Goal: Task Accomplishment & Management: Use online tool/utility

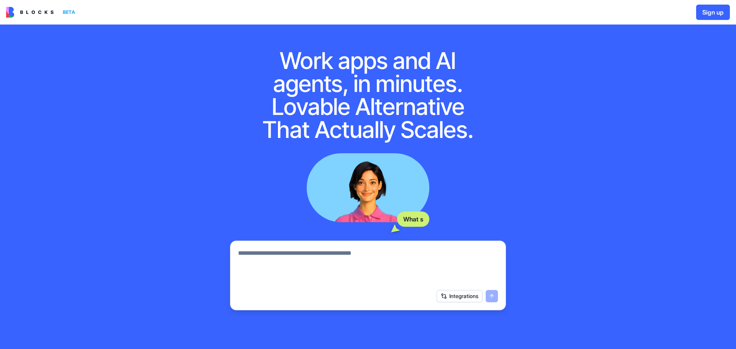
click at [355, 254] on textarea at bounding box center [368, 267] width 260 height 37
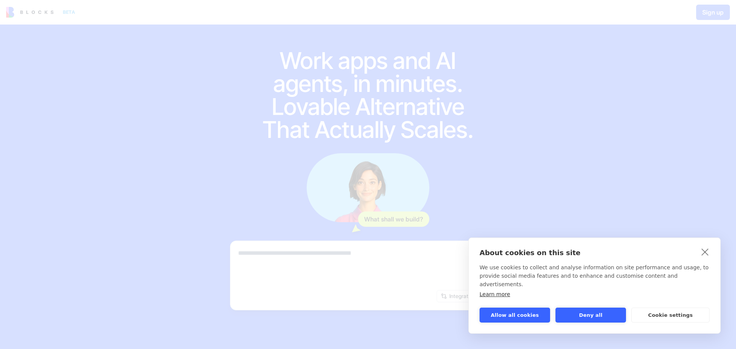
click at [687, 71] on div "About cookies on this site We use cookies to collect and analyse information on…" at bounding box center [368, 174] width 736 height 349
click at [695, 257] on p "About cookies on this site" at bounding box center [595, 253] width 230 height 8
click at [704, 258] on link "close" at bounding box center [706, 252] width 12 height 12
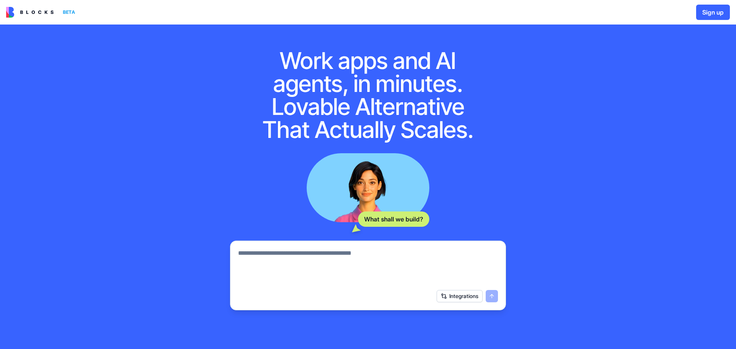
click at [702, 10] on button "Sign up" at bounding box center [714, 12] width 34 height 15
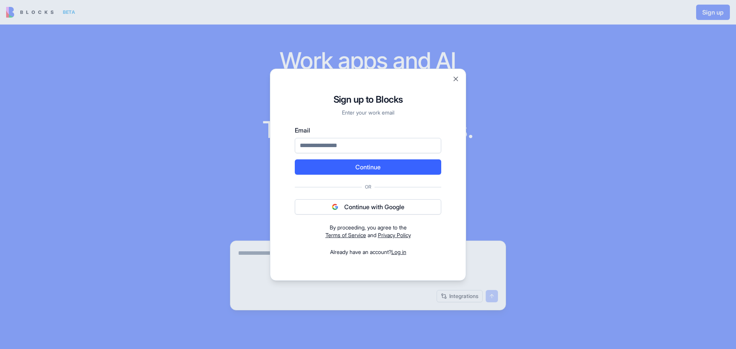
click at [348, 196] on div "Email Continue Or Continue with Google By proceeding, you agree to the Terms of…" at bounding box center [368, 191] width 147 height 130
click at [348, 208] on button "Continue with Google" at bounding box center [368, 206] width 147 height 15
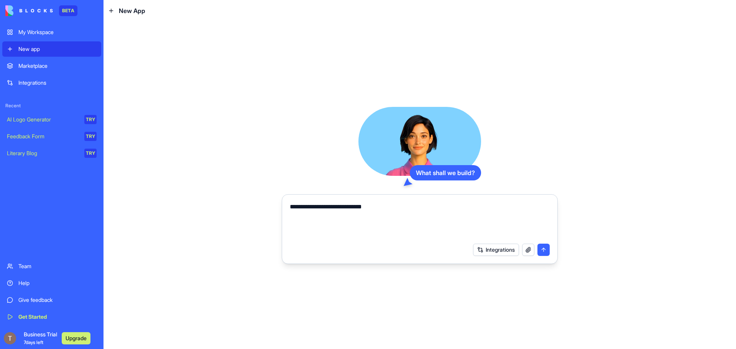
paste textarea "**********"
drag, startPoint x: 546, startPoint y: 207, endPoint x: 519, endPoint y: 207, distance: 27.6
click at [519, 207] on textarea "**********" at bounding box center [420, 221] width 260 height 37
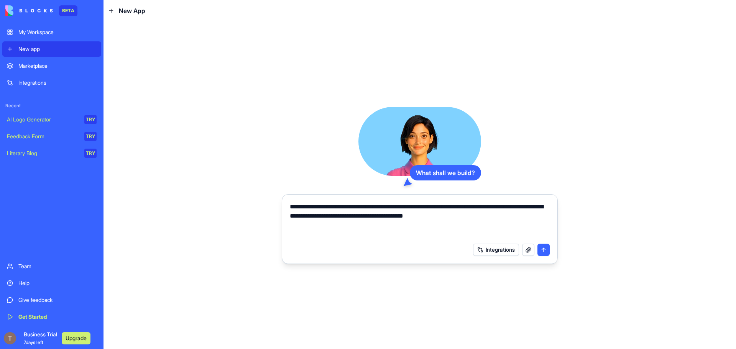
paste textarea "**********"
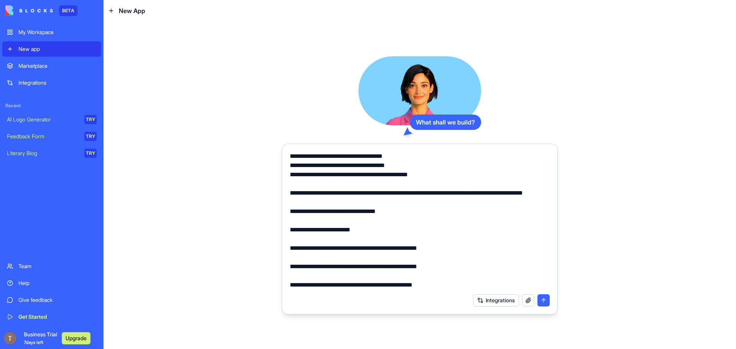
type textarea "**********"
click at [548, 302] on button "submit" at bounding box center [544, 301] width 12 height 12
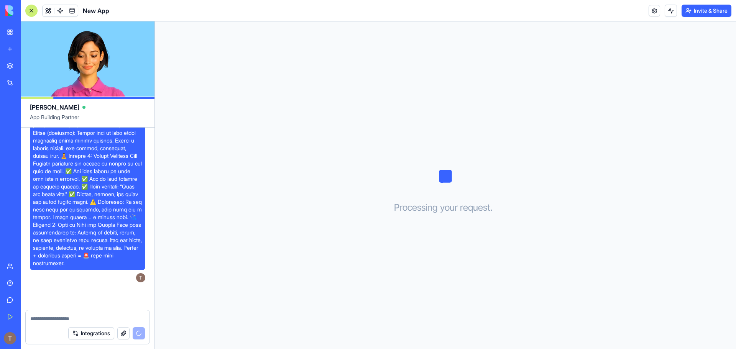
scroll to position [451, 0]
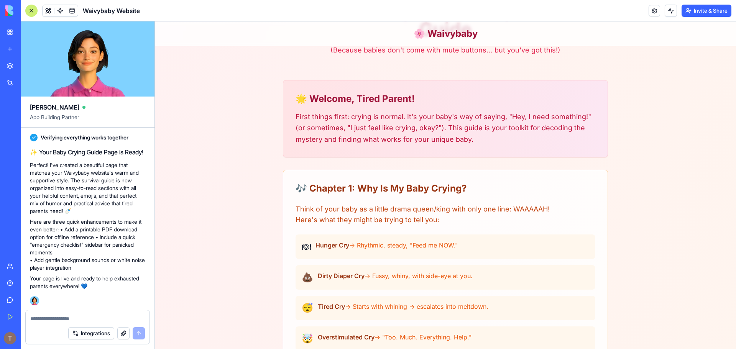
scroll to position [153, 0]
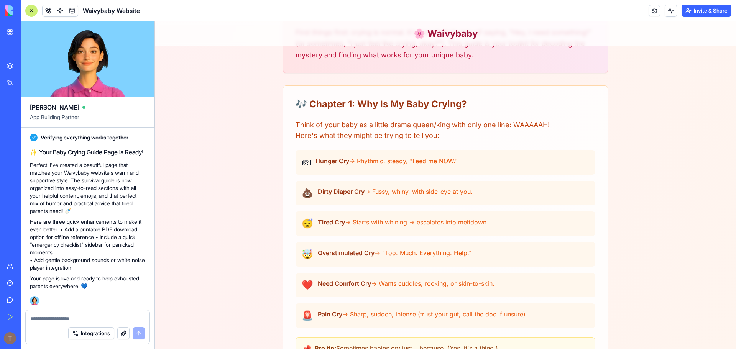
click at [361, 163] on span "→ Rhythmic, steady, "Feed me NOW."" at bounding box center [403, 161] width 109 height 8
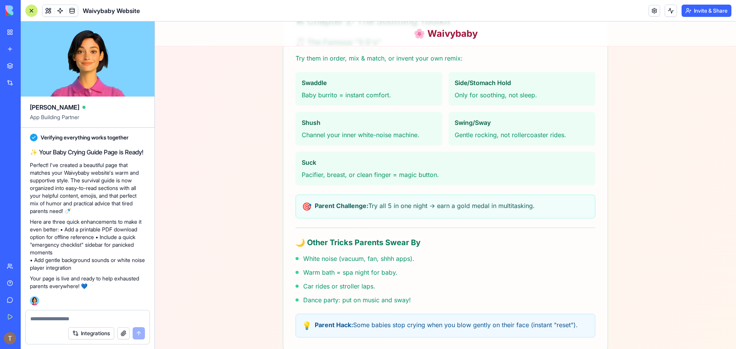
click at [354, 100] on div "Swaddle Baby burrito = instant comfort." at bounding box center [369, 89] width 147 height 34
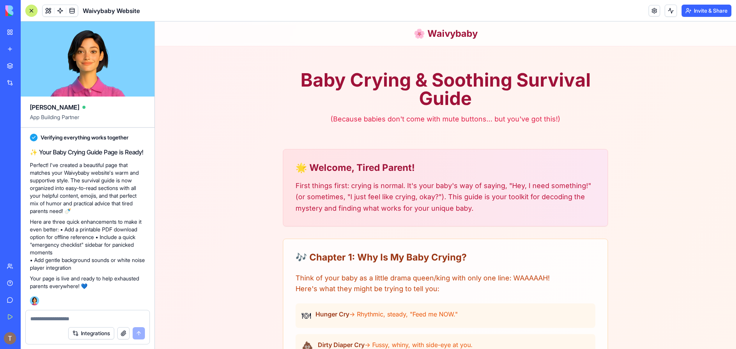
scroll to position [192, 0]
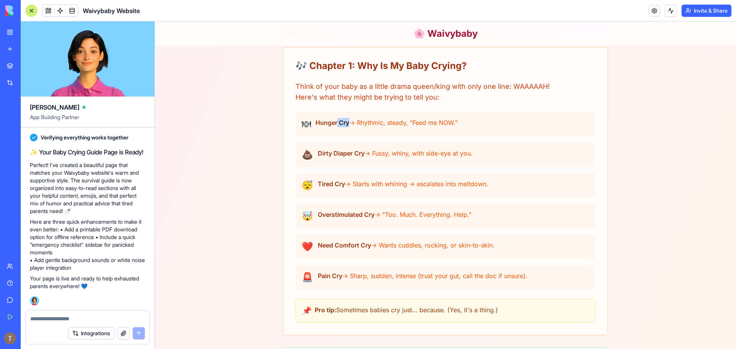
drag, startPoint x: 334, startPoint y: 123, endPoint x: 346, endPoint y: 125, distance: 12.8
click at [346, 122] on span "Hunger Cry" at bounding box center [333, 123] width 34 height 8
click at [334, 139] on div "🍽 Hunger Cry → Rhythmic, steady, "Feed me NOW." 💩 Dirty Diaper Cry → Fussy, whi…" at bounding box center [446, 201] width 300 height 178
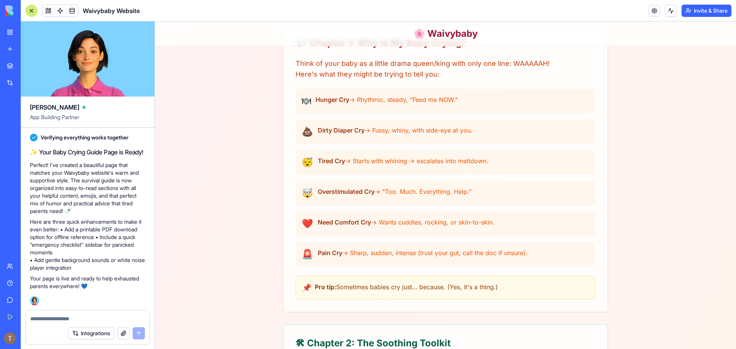
scroll to position [0, 0]
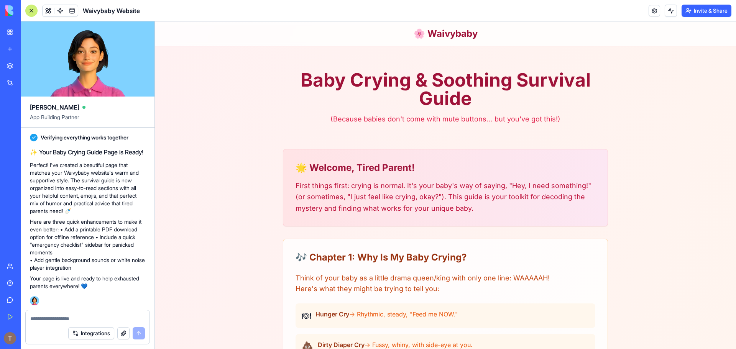
click at [78, 317] on textarea at bounding box center [87, 319] width 115 height 8
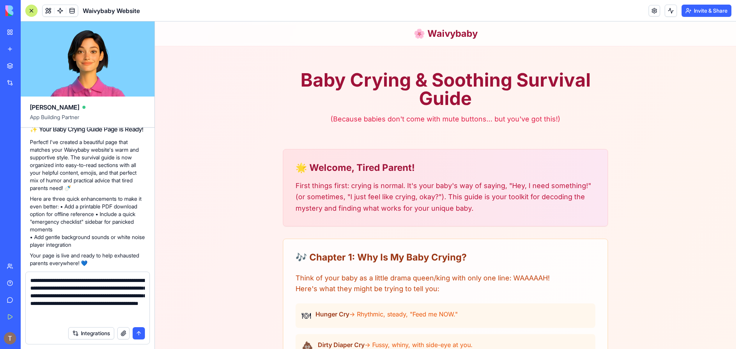
click at [38, 304] on textarea "**********" at bounding box center [87, 300] width 115 height 46
paste textarea "*"
type textarea "**********"
click at [136, 336] on button "submit" at bounding box center [139, 334] width 12 height 12
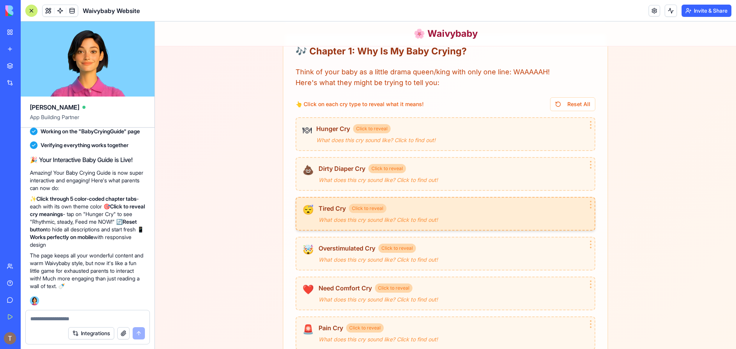
scroll to position [230, 0]
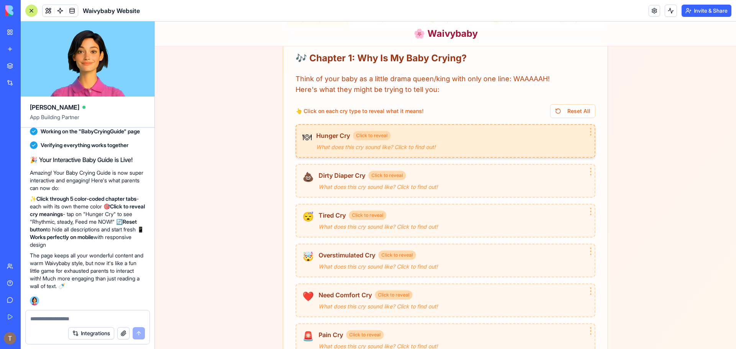
click at [320, 143] on div "Hunger Cry Click to reveal → Rhythmic, steady, "Feed me NOW." What does this cr…" at bounding box center [452, 141] width 272 height 20
click at [336, 136] on span "Hunger Cry" at bounding box center [333, 135] width 34 height 9
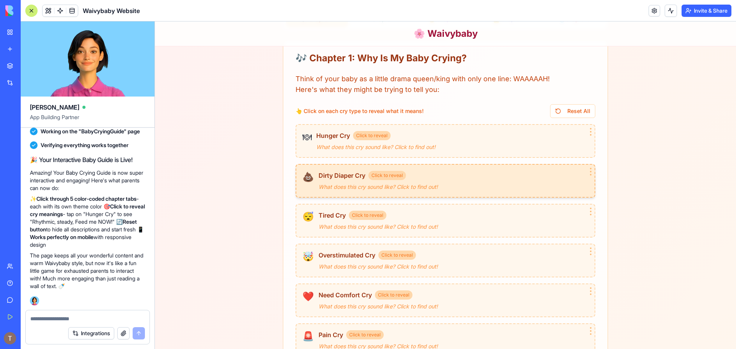
click at [330, 168] on div "💩 Dirty Diaper Cry Click to reveal → [PERSON_NAME], whiny, with side-eye at you…" at bounding box center [446, 181] width 300 height 34
click at [339, 181] on div "Dirty Diaper Cry → Fussy, whiny, with side-eye at you." at bounding box center [454, 181] width 270 height 21
click at [344, 179] on span "Dirty Diaper Cry" at bounding box center [342, 175] width 47 height 9
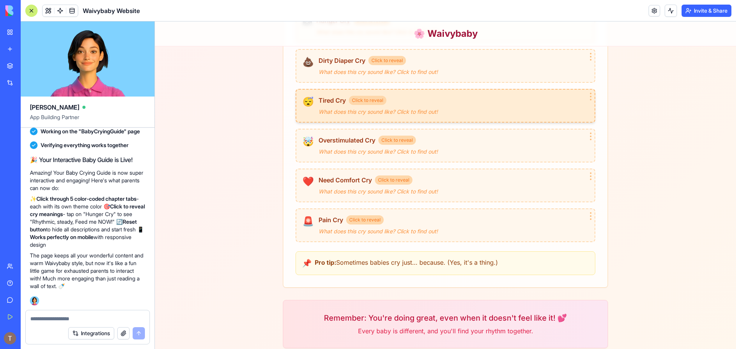
scroll to position [414, 0]
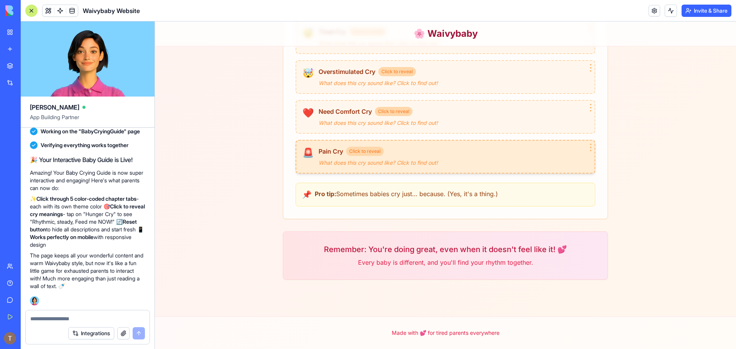
click at [379, 165] on div "What does this cry sound like? Click to find out!" at bounding box center [454, 163] width 270 height 8
click at [379, 164] on span "→ Sharp, sudden, intense (trust your gut, call the doc if unsure)." at bounding box center [454, 163] width 270 height 9
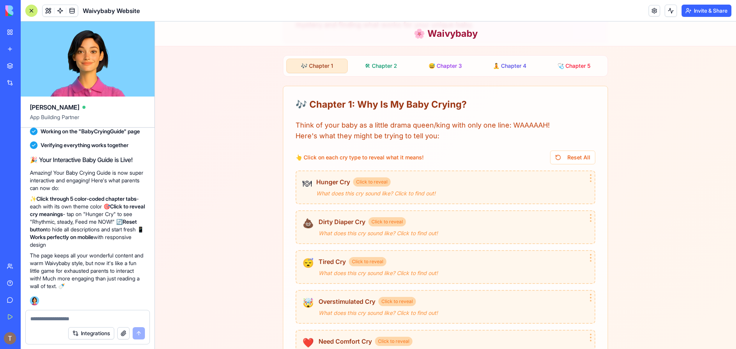
scroll to position [30, 0]
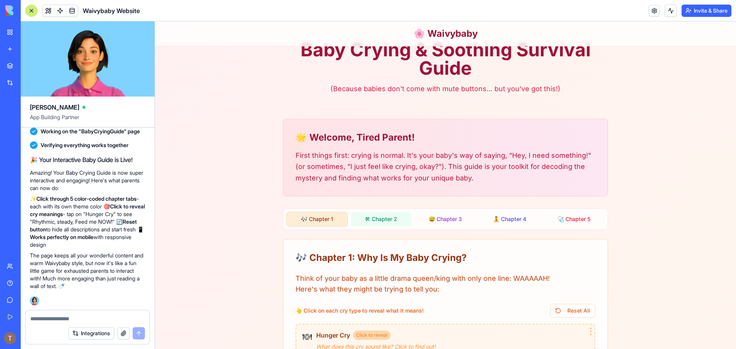
click at [385, 216] on button "🛠 Chapter 2" at bounding box center [381, 219] width 61 height 15
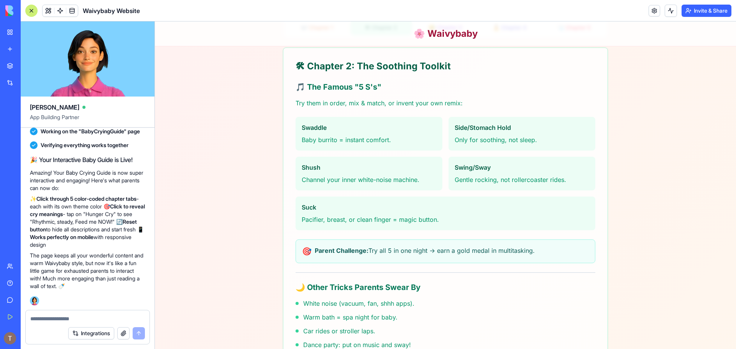
click at [381, 136] on p "Baby burrito = instant comfort." at bounding box center [369, 139] width 135 height 9
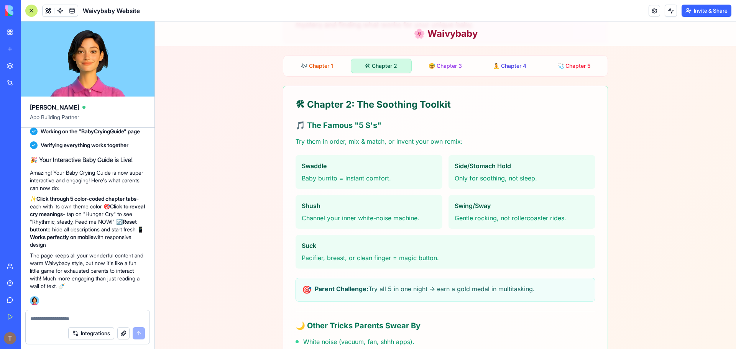
scroll to position [69, 0]
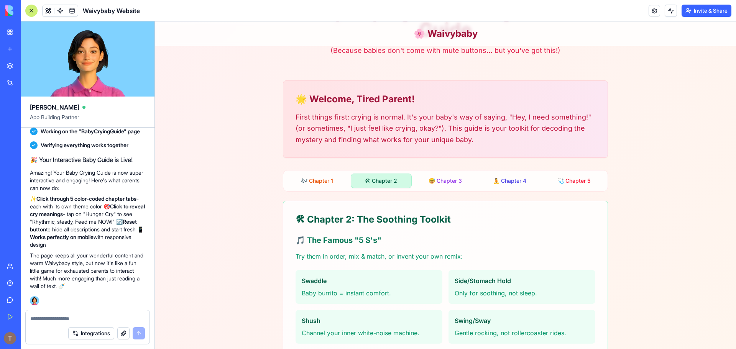
click at [442, 181] on button "😅 Chapter 3" at bounding box center [445, 181] width 61 height 15
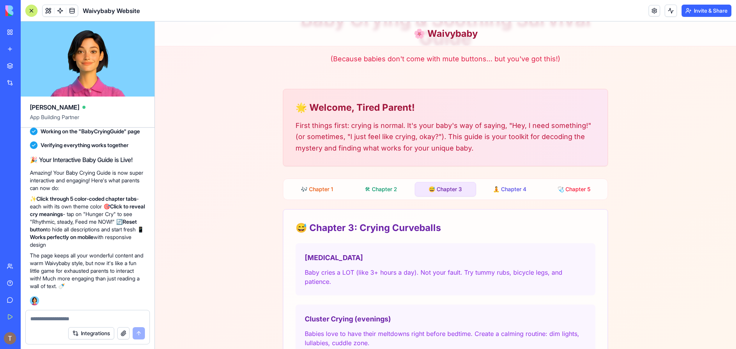
scroll to position [57, 0]
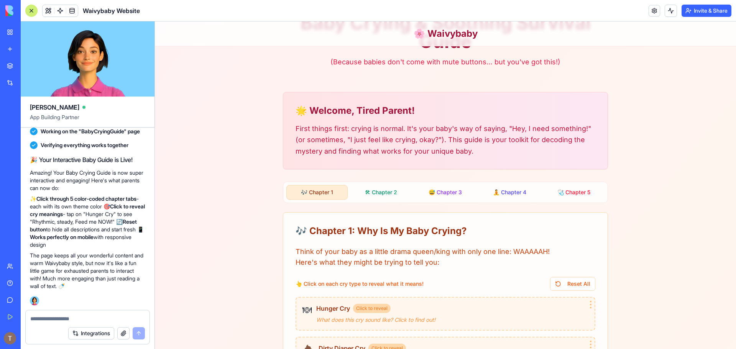
click at [313, 198] on button "🎶 Chapter 1" at bounding box center [317, 192] width 61 height 15
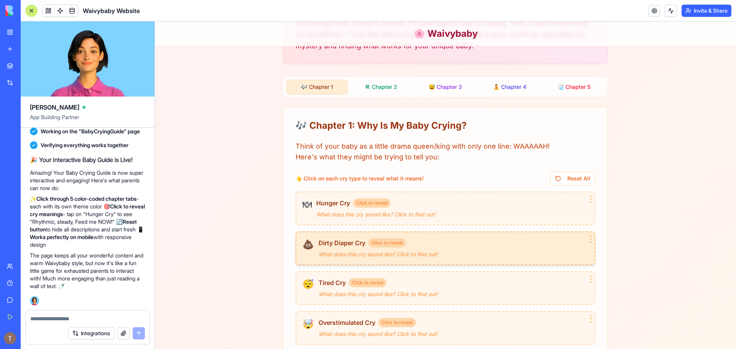
scroll to position [211, 0]
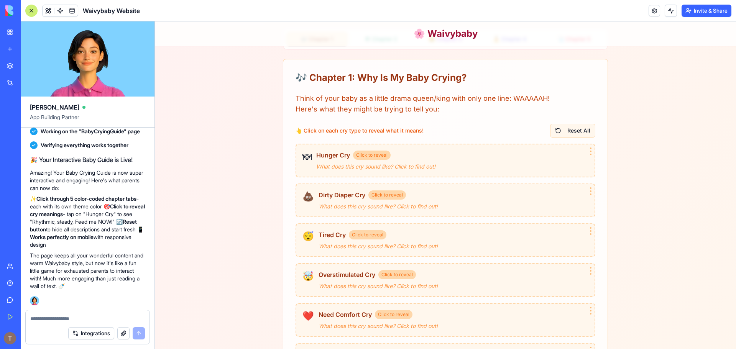
click at [569, 130] on button "Reset All" at bounding box center [572, 131] width 45 height 14
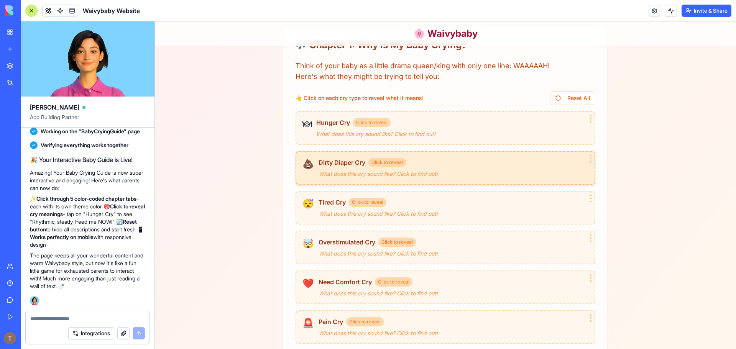
scroll to position [287, 0]
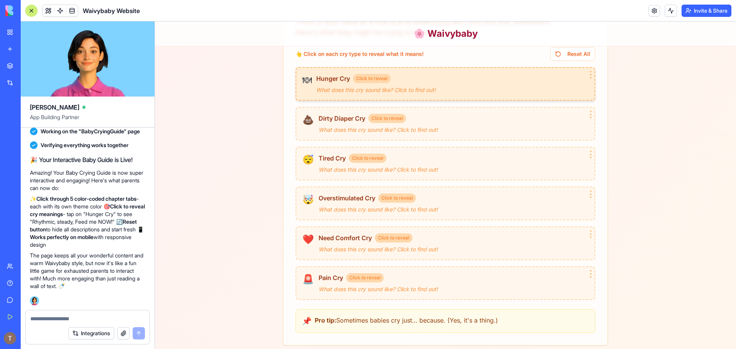
click at [358, 96] on div "🍽 Hunger Cry Click to reveal → Rhythmic, steady, "Feed me NOW." What does this …" at bounding box center [446, 84] width 300 height 34
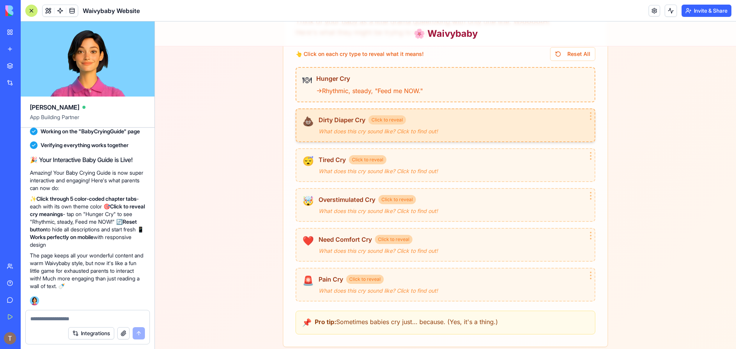
click at [357, 124] on span "Dirty Diaper Cry" at bounding box center [342, 119] width 47 height 9
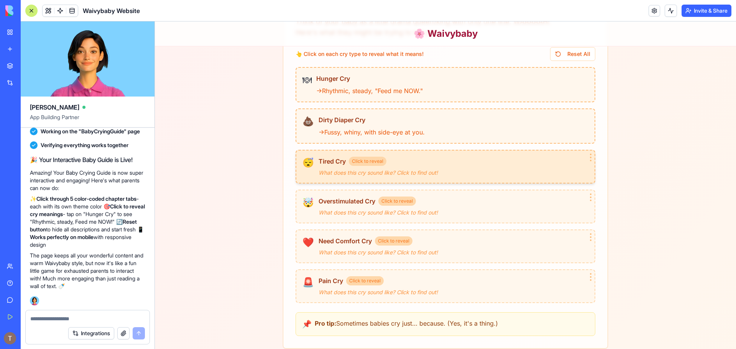
click at [354, 157] on span "Click to reveal" at bounding box center [368, 161] width 38 height 9
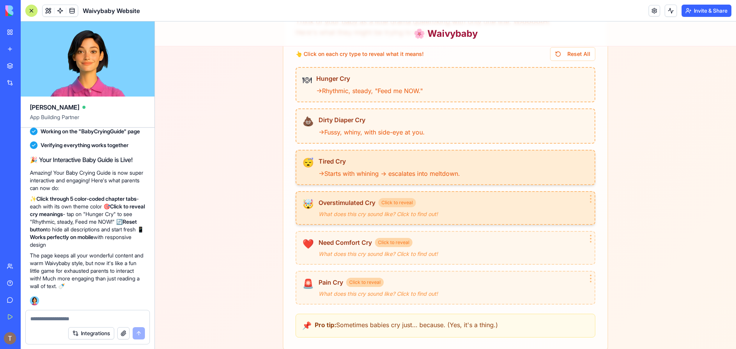
click at [352, 205] on span "Overstimulated Cry" at bounding box center [347, 202] width 57 height 9
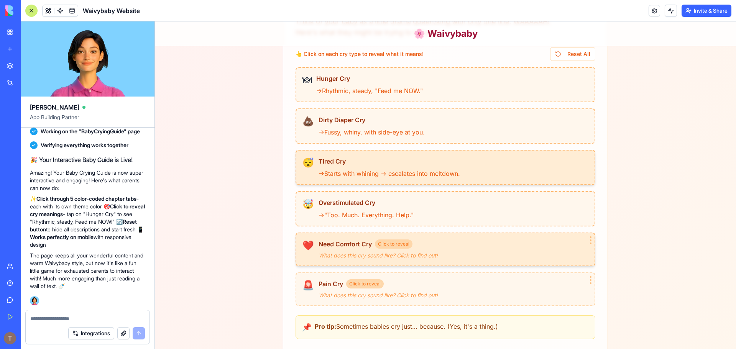
click at [364, 249] on div "Need Comfort Cry Click to reveal → Wants cuddles, rocking, or skin-to-skin. Wha…" at bounding box center [454, 250] width 270 height 20
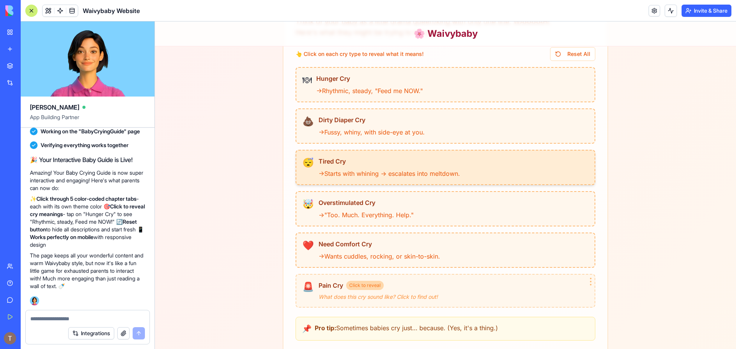
click at [366, 272] on div "👆 Click on each cry type to reveal what it means! Reset All 🍽 Hunger Cry → Rhyt…" at bounding box center [446, 177] width 300 height 261
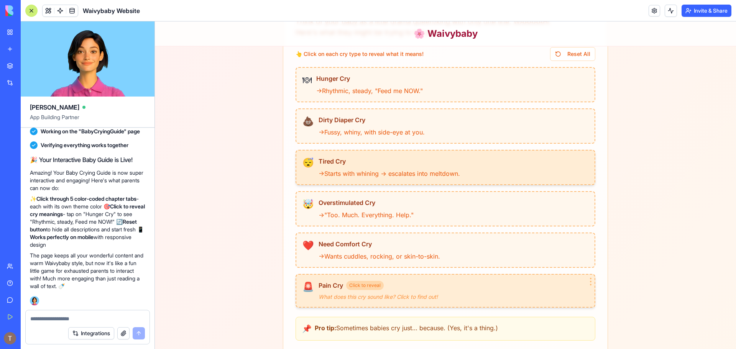
click at [367, 283] on span "Click to reveal" at bounding box center [365, 285] width 38 height 9
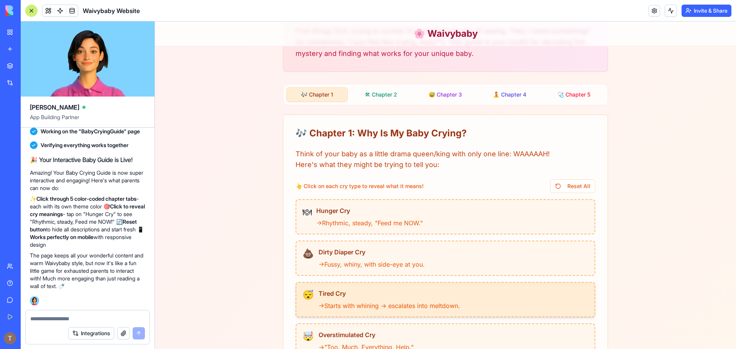
scroll to position [155, 0]
click at [378, 94] on button "🛠 Chapter 2" at bounding box center [381, 95] width 61 height 15
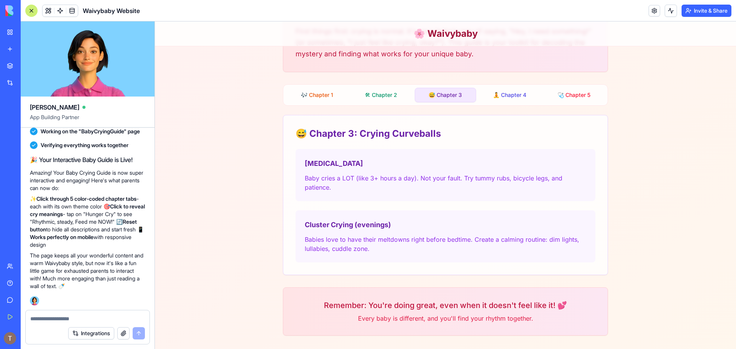
click at [441, 95] on button "😅 Chapter 3" at bounding box center [445, 95] width 61 height 15
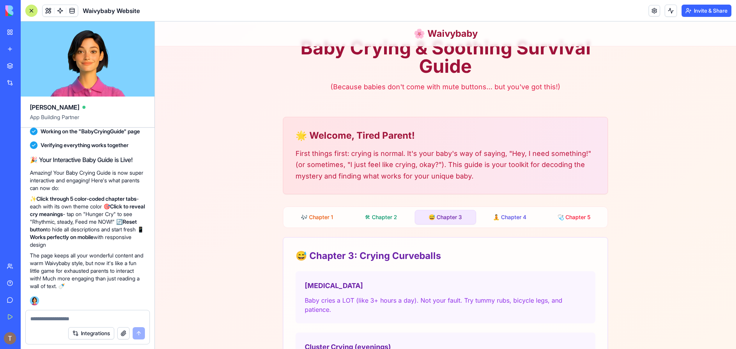
scroll to position [19, 0]
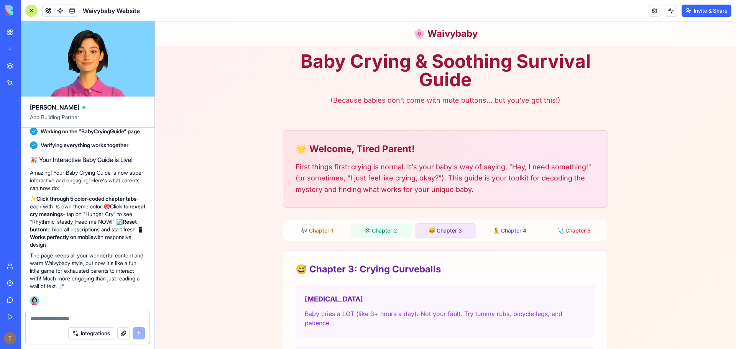
click at [387, 234] on button "🛠 Chapter 2" at bounding box center [381, 231] width 61 height 15
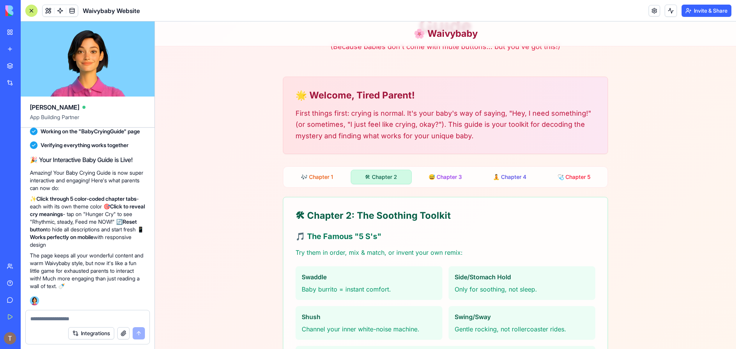
scroll to position [172, 0]
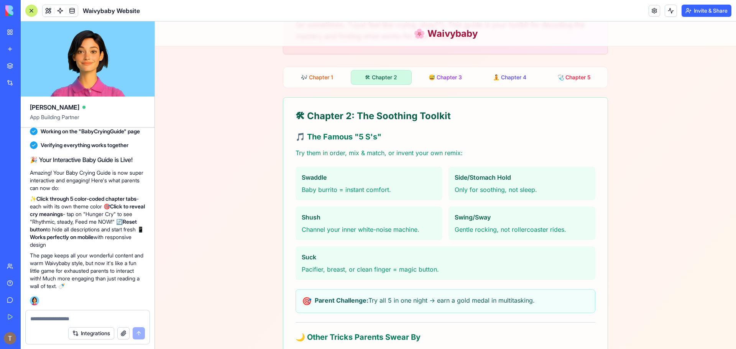
click at [575, 67] on div "🎶 Chapter 1 🛠 Chapter 2 😅 Chapter 3 🧘 Chapter 4 🩺 Chapter 5" at bounding box center [445, 77] width 325 height 21
click at [572, 73] on button "🩺 Chapter 5" at bounding box center [574, 77] width 61 height 15
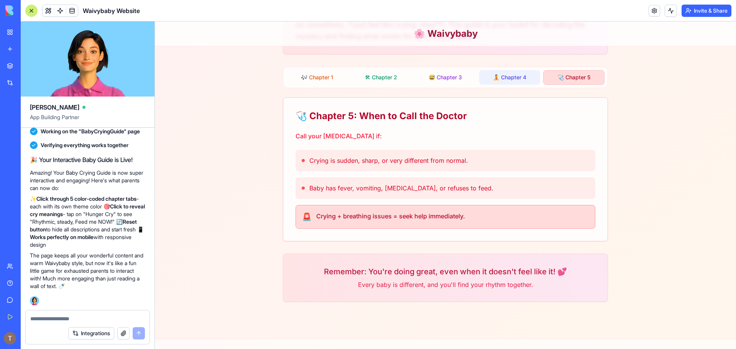
click at [516, 71] on button "🧘 Chapter 4" at bounding box center [509, 77] width 61 height 15
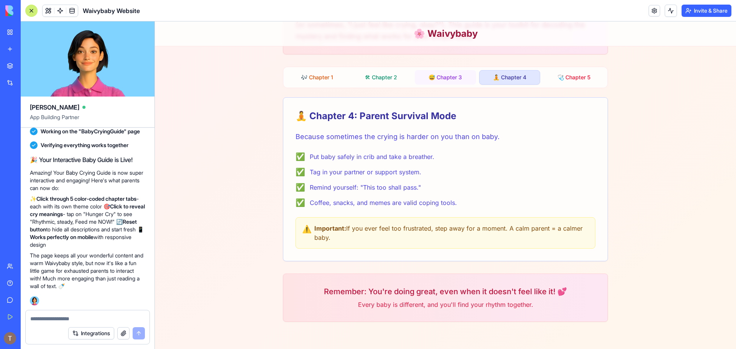
click at [461, 78] on button "😅 Chapter 3" at bounding box center [445, 77] width 61 height 15
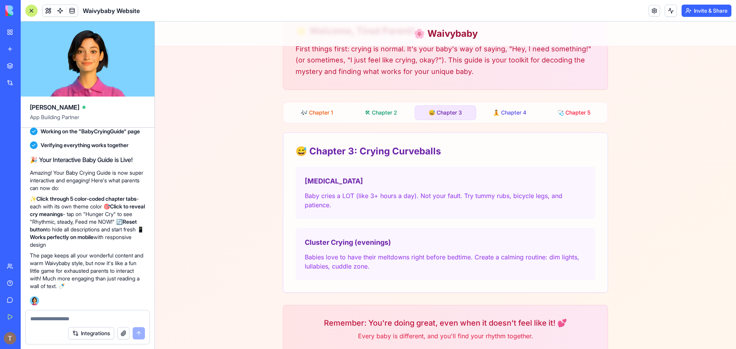
scroll to position [96, 0]
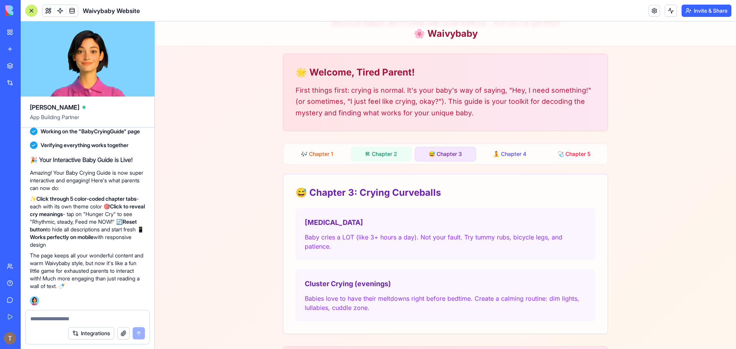
click at [394, 156] on button "🛠 Chapter 2" at bounding box center [381, 154] width 61 height 15
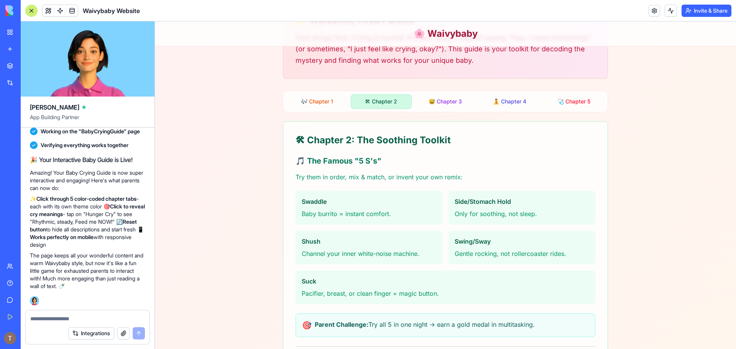
scroll to position [192, 0]
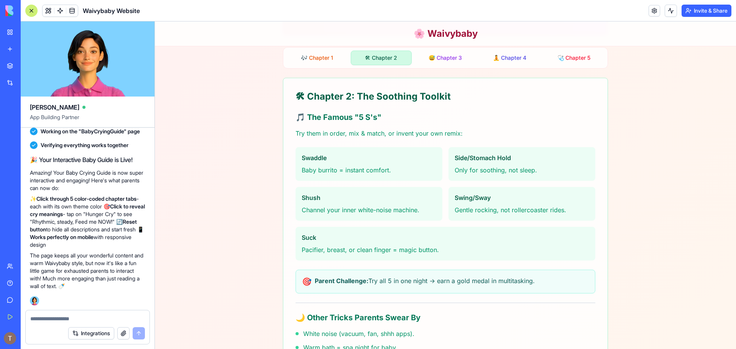
click at [79, 315] on div at bounding box center [88, 317] width 124 height 12
click at [73, 318] on textarea at bounding box center [87, 319] width 115 height 8
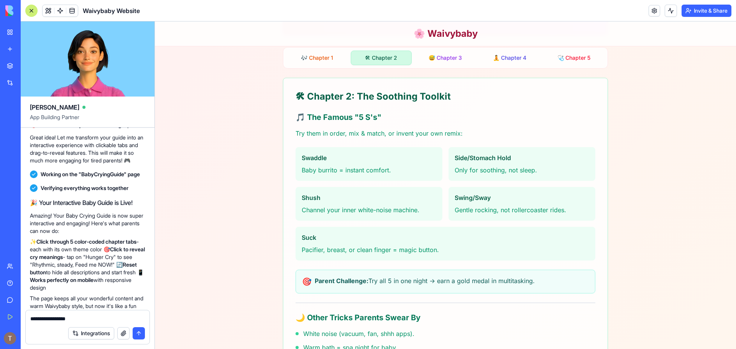
scroll to position [941, 0]
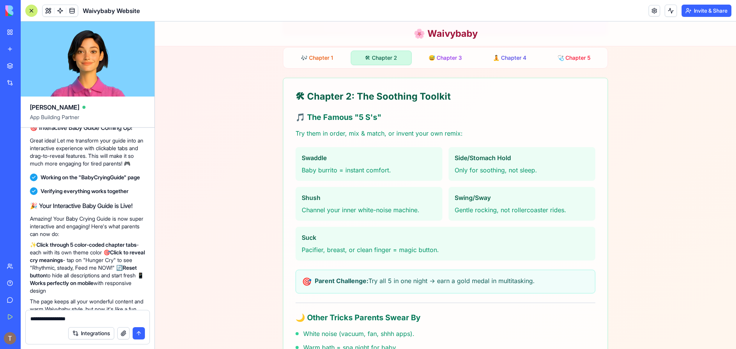
click at [55, 168] on p "Great idea! Let me transform your guide into an interactive experience with cli…" at bounding box center [87, 152] width 115 height 31
copy p "interactive"
click at [95, 317] on textarea "**********" at bounding box center [87, 319] width 115 height 8
paste textarea "**********"
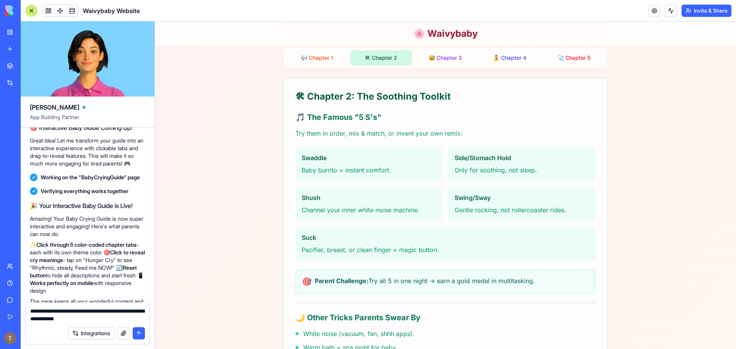
type textarea "**********"
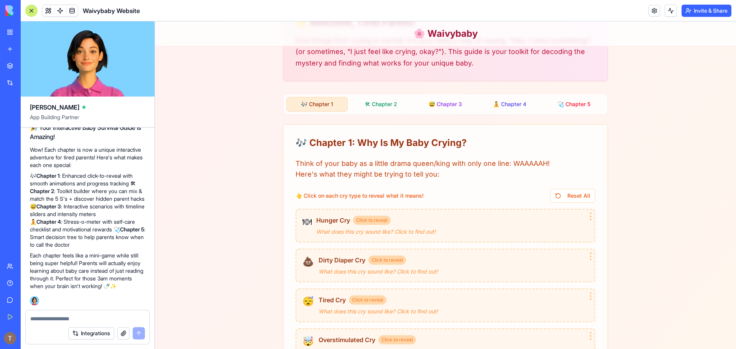
scroll to position [1361, 0]
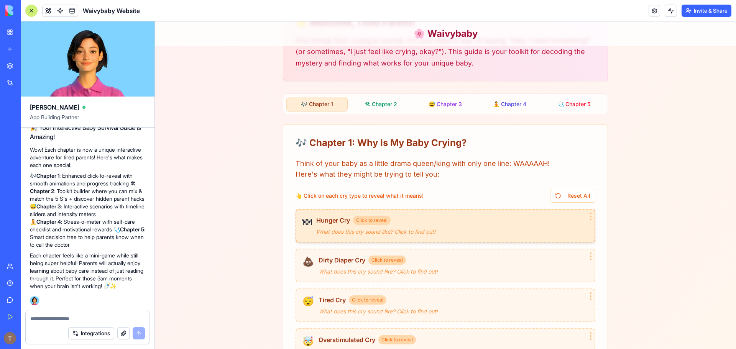
click at [345, 237] on div "🍽 Hunger Cry Click to reveal → Rhythmic, steady, "Feed me NOW." What does this …" at bounding box center [446, 226] width 300 height 34
click at [346, 227] on div "Hunger Cry → Rhythmic, steady, "Feed me NOW."" at bounding box center [452, 226] width 272 height 21
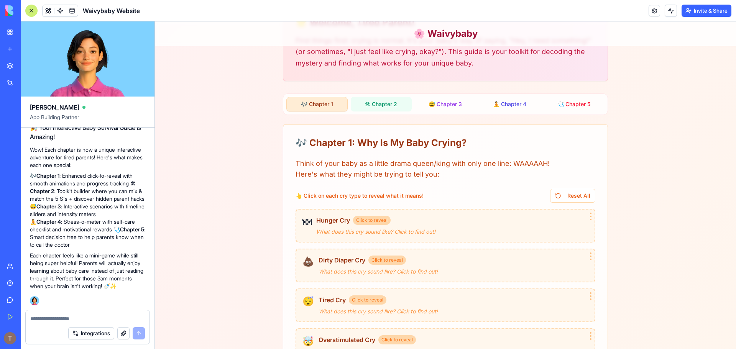
click at [371, 106] on button "🛠 Chapter 2" at bounding box center [381, 104] width 61 height 15
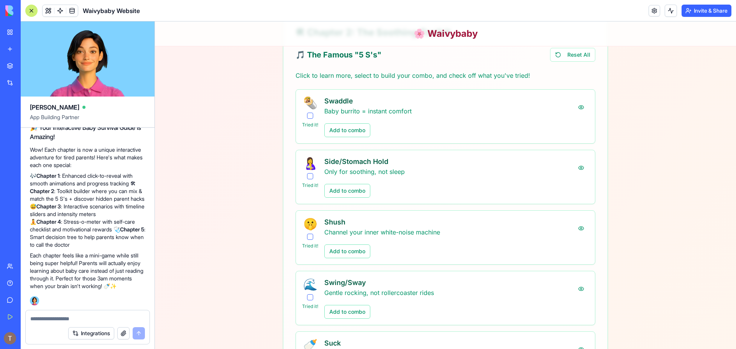
scroll to position [260, 0]
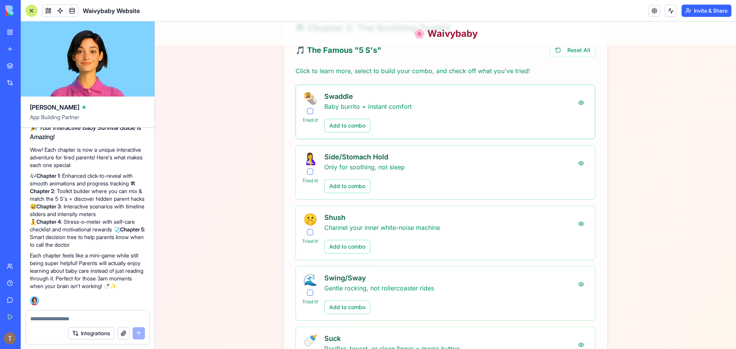
click at [307, 112] on button "button" at bounding box center [310, 111] width 6 height 6
click at [582, 103] on button at bounding box center [581, 103] width 15 height 14
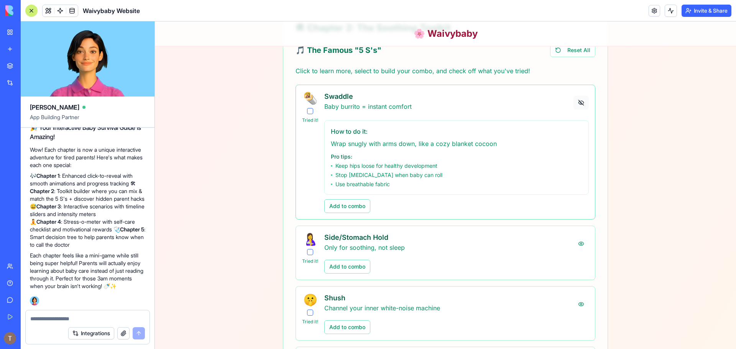
click at [582, 103] on button at bounding box center [581, 103] width 15 height 14
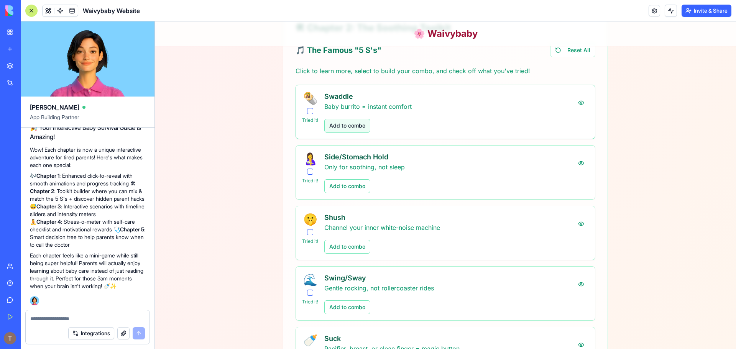
click at [358, 127] on button "Add to combo" at bounding box center [348, 126] width 46 height 14
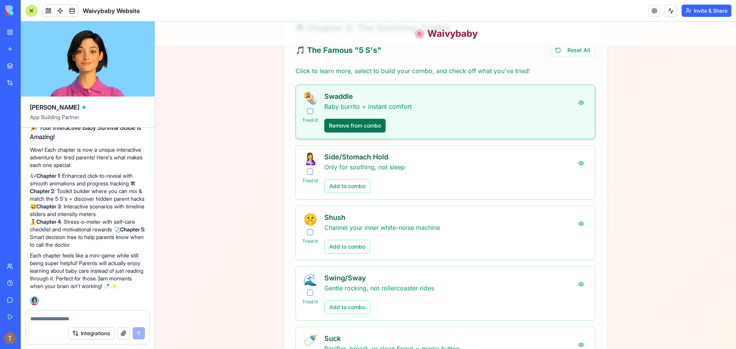
click at [358, 127] on button "Remove from combo" at bounding box center [355, 126] width 61 height 14
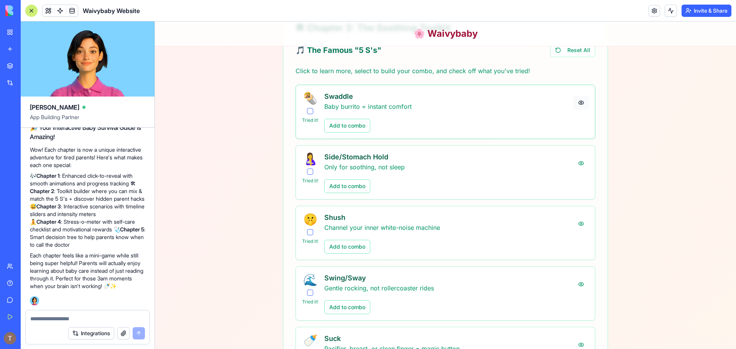
click at [580, 102] on button at bounding box center [581, 103] width 15 height 14
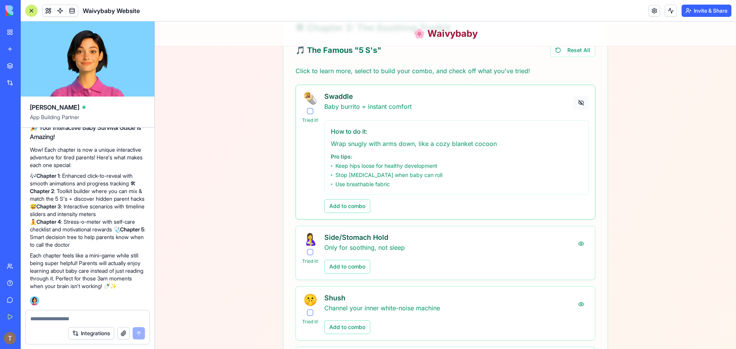
click at [579, 104] on button at bounding box center [581, 103] width 15 height 14
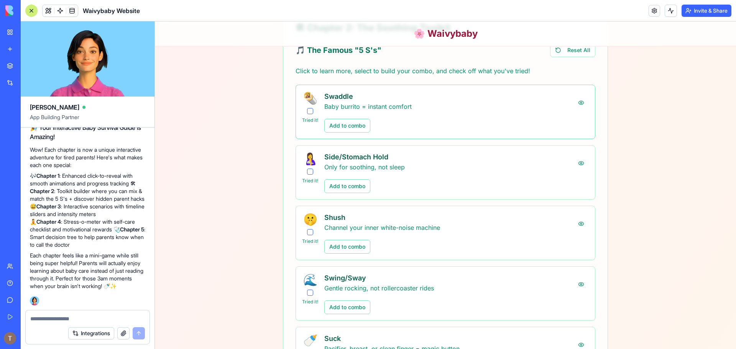
click at [306, 114] on div "🌯 Tried it!" at bounding box center [310, 107] width 16 height 32
click at [307, 113] on button "button" at bounding box center [310, 111] width 6 height 6
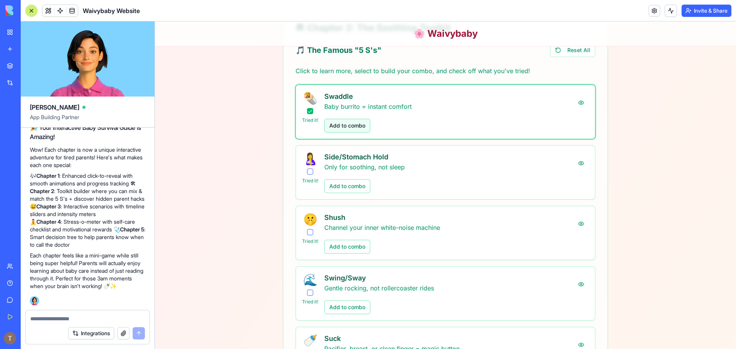
click at [343, 129] on button "Add to combo" at bounding box center [348, 126] width 46 height 14
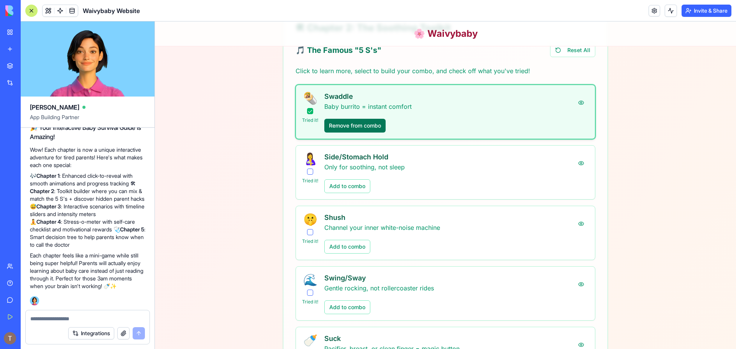
click at [367, 126] on button "Remove from combo" at bounding box center [355, 126] width 61 height 14
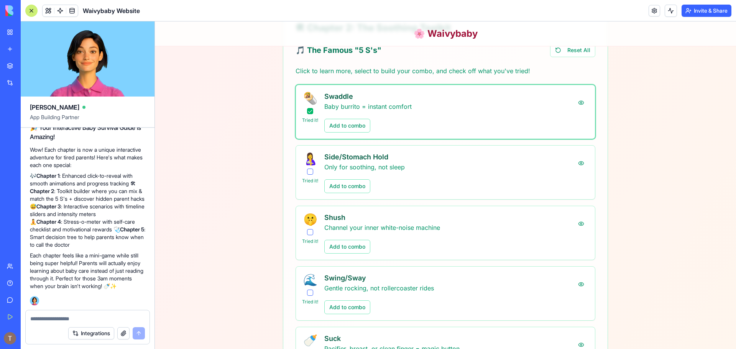
click at [310, 116] on div "🌯 Tried it!" at bounding box center [310, 107] width 16 height 32
click at [308, 113] on button "button" at bounding box center [310, 111] width 6 height 6
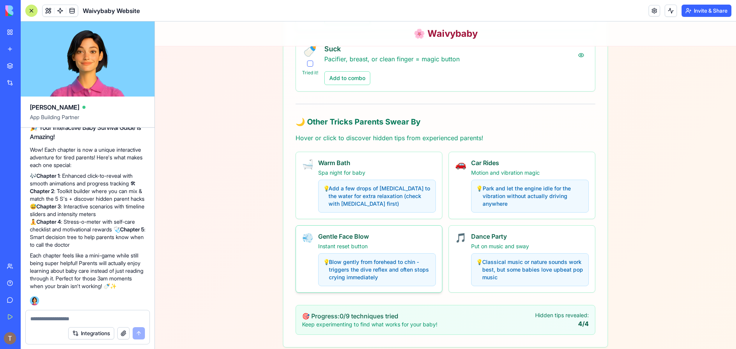
scroll to position [564, 0]
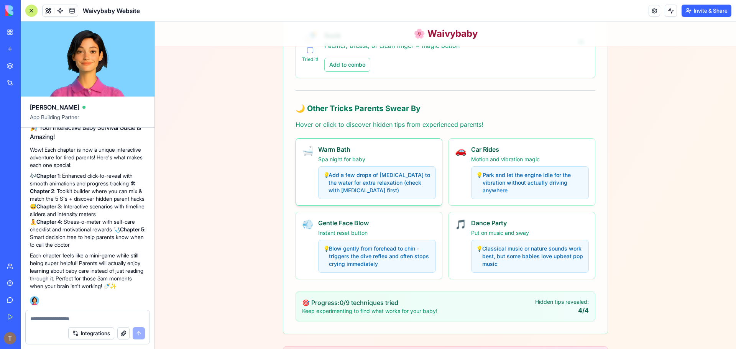
click at [384, 156] on p "Spa night for baby" at bounding box center [377, 160] width 118 height 8
click at [404, 156] on p "Spa night for baby" at bounding box center [377, 160] width 118 height 8
click at [337, 181] on p "Add a few drops of [MEDICAL_DATA] to the water for extra relaxation (check with…" at bounding box center [380, 182] width 102 height 23
click at [336, 182] on p "Add a few drops of [MEDICAL_DATA] to the water for extra relaxation (check with…" at bounding box center [380, 182] width 102 height 23
drag, startPoint x: 340, startPoint y: 177, endPoint x: 381, endPoint y: 167, distance: 41.9
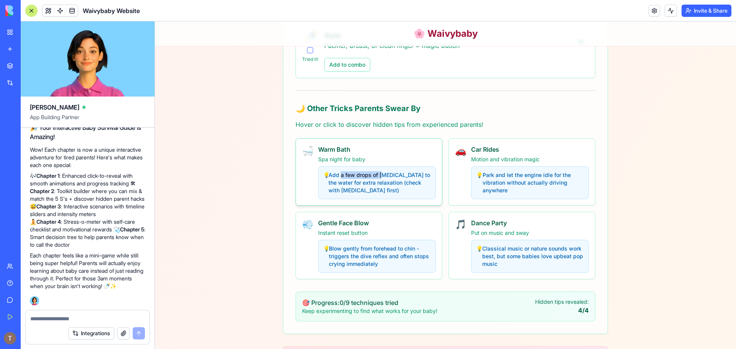
click at [381, 167] on div "💡 Add a few drops of [MEDICAL_DATA] to the water for extra relaxation (check wi…" at bounding box center [377, 182] width 118 height 33
click at [358, 171] on div "Click or hover to reveal secret tip! 🤫" at bounding box center [377, 175] width 118 height 18
click at [358, 171] on div "💡 Add a few drops of [MEDICAL_DATA] to the water for extra relaxation (check wi…" at bounding box center [377, 182] width 118 height 33
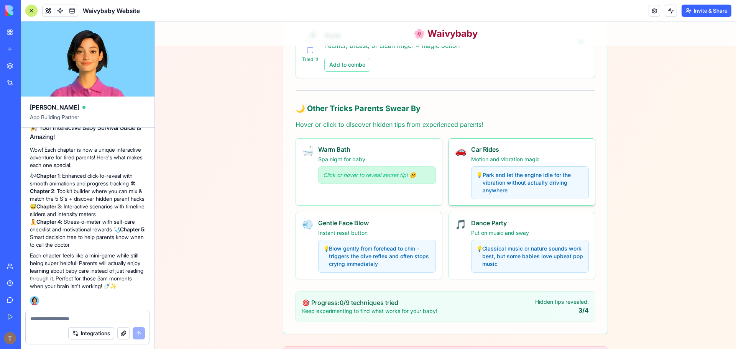
click at [504, 162] on p "Motion and vibration magic" at bounding box center [530, 160] width 118 height 8
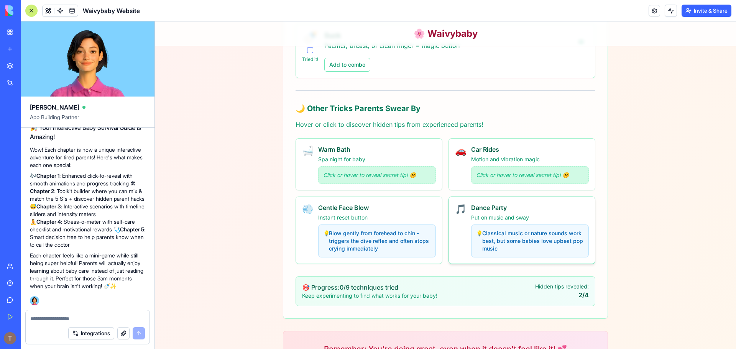
click at [501, 238] on p "Classical music or nature sounds work best, but some babies love upbeat pop mus…" at bounding box center [534, 241] width 102 height 23
click at [374, 236] on p "Blow gently from forehead to chin - triggers the dive reflex and often stops cr…" at bounding box center [380, 241] width 102 height 23
click at [337, 250] on p "Blow gently from forehead to chin - triggers the dive reflex and often stops cr…" at bounding box center [380, 241] width 102 height 23
click at [517, 242] on p "Classical music or nature sounds work best, but some babies love upbeat pop mus…" at bounding box center [534, 241] width 102 height 23
click at [395, 244] on p "Blow gently from forehead to chin - triggers the dive reflex and often stops cr…" at bounding box center [380, 241] width 102 height 23
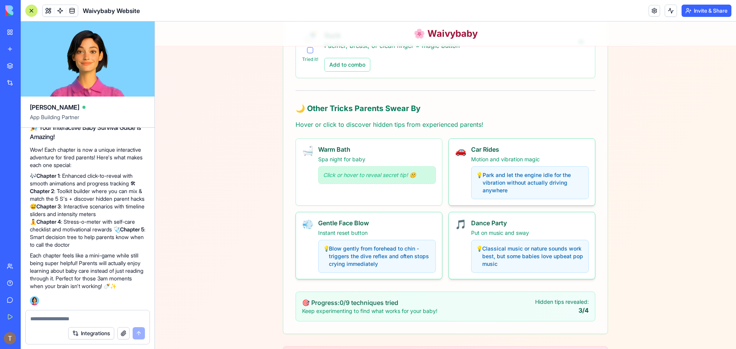
click at [499, 186] on p "Park and let the engine idle for the vibration without actually driving anywhere" at bounding box center [533, 182] width 101 height 23
click at [414, 265] on p "Blow gently from forehead to chin - triggers the dive reflex and often stops cr…" at bounding box center [380, 256] width 102 height 23
click at [526, 254] on p "Classical music or nature sounds work best, but some babies love upbeat pop mus…" at bounding box center [534, 256] width 102 height 23
click at [476, 246] on span "💡" at bounding box center [477, 249] width 3 height 8
click at [387, 258] on p "Blow gently from forehead to chin - triggers the dive reflex and often stops cr…" at bounding box center [380, 256] width 102 height 23
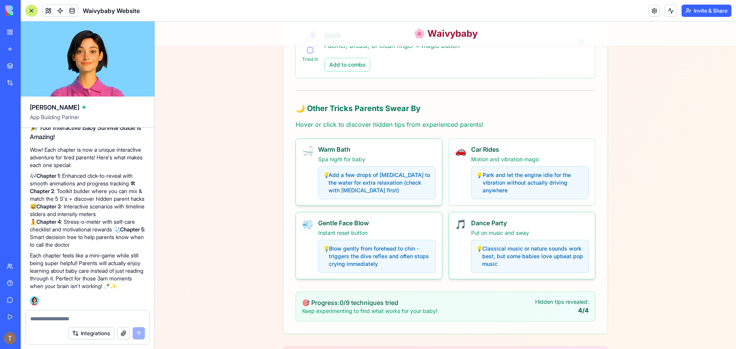
click at [398, 193] on p "Add a few drops of [MEDICAL_DATA] to the water for extra relaxation (check with…" at bounding box center [380, 182] width 102 height 23
click at [485, 182] on p "Park and let the engine idle for the vibration without actually driving anywhere" at bounding box center [533, 182] width 101 height 23
click at [485, 174] on p "Park and let the engine idle for the vibration without actually driving anywhere" at bounding box center [533, 182] width 101 height 23
click at [483, 151] on h4 "Car Rides" at bounding box center [530, 149] width 118 height 9
click at [394, 165] on div "Warm Bath Spa night for baby 💡 Add a few drops of [MEDICAL_DATA] to the water f…" at bounding box center [377, 172] width 118 height 54
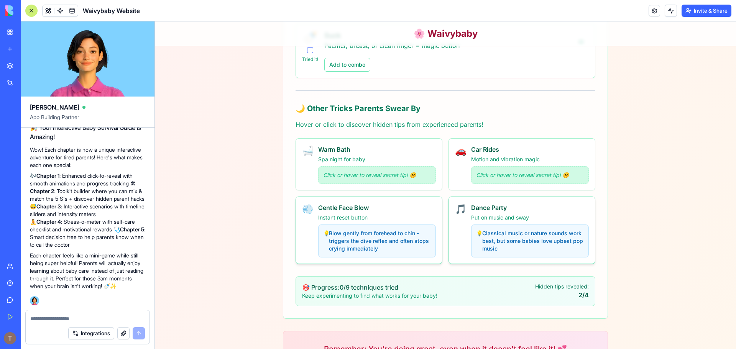
click at [397, 206] on h4 "Gentle Face Blow" at bounding box center [377, 207] width 118 height 9
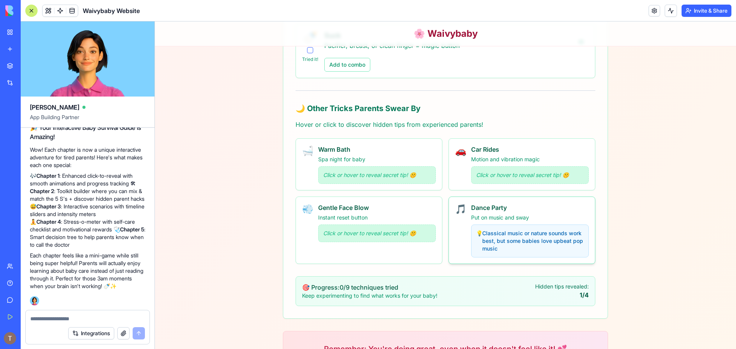
click at [571, 206] on h4 "Dance Party" at bounding box center [530, 207] width 118 height 9
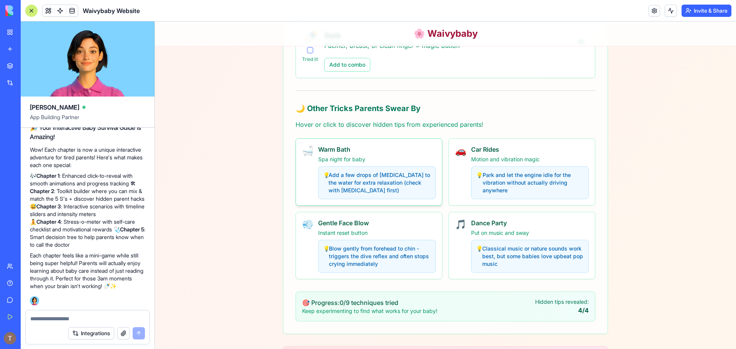
click at [345, 144] on div "🛁 Warm Bath Spa night for baby 💡 Add a few drops of [MEDICAL_DATA] to the water…" at bounding box center [369, 172] width 146 height 67
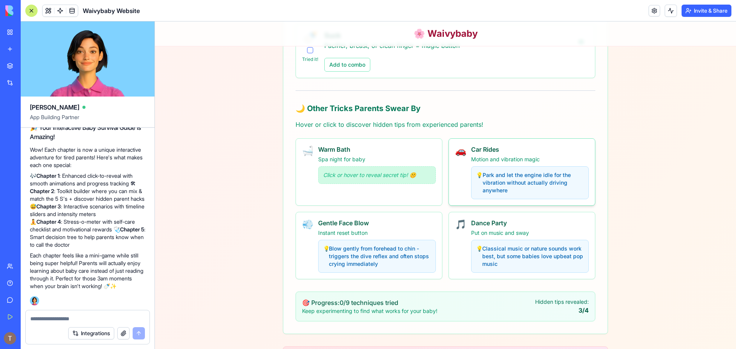
click at [450, 147] on div "🚗 Car Rides Motion and vibration magic 💡 Park and let the engine idle for the v…" at bounding box center [522, 172] width 146 height 67
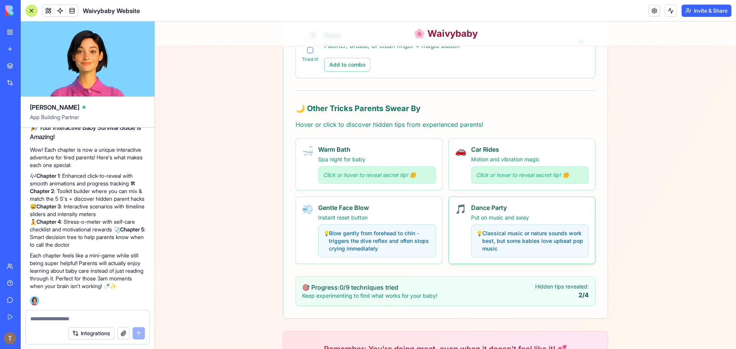
click at [451, 207] on div "🎵 Dance Party Put on music and sway 💡 Classical music or nature sounds work bes…" at bounding box center [522, 230] width 146 height 67
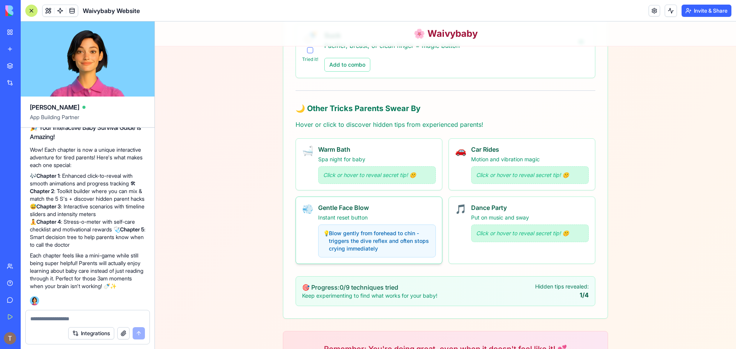
click at [414, 217] on p "Instant reset button" at bounding box center [377, 218] width 118 height 8
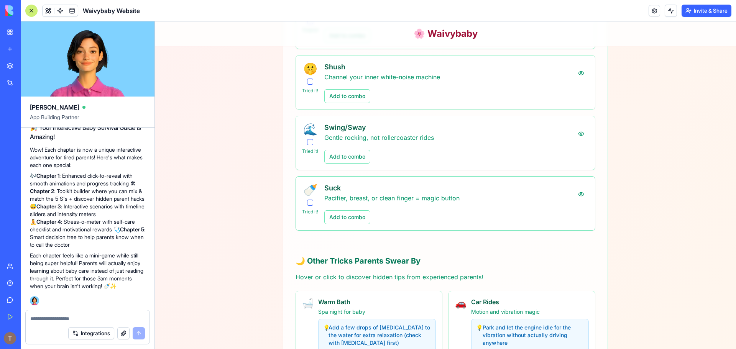
scroll to position [410, 0]
click at [581, 191] on button at bounding box center [581, 195] width 15 height 14
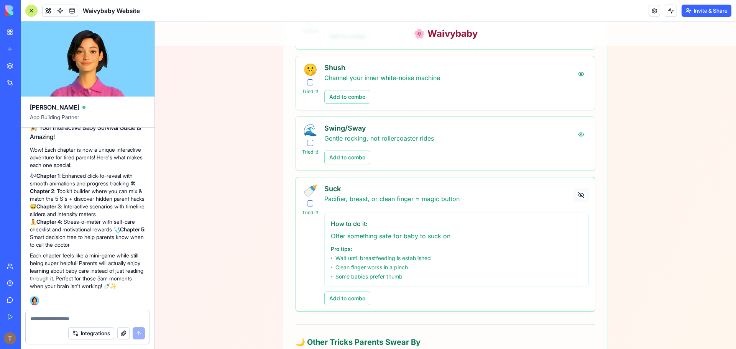
click at [580, 194] on button at bounding box center [581, 195] width 15 height 14
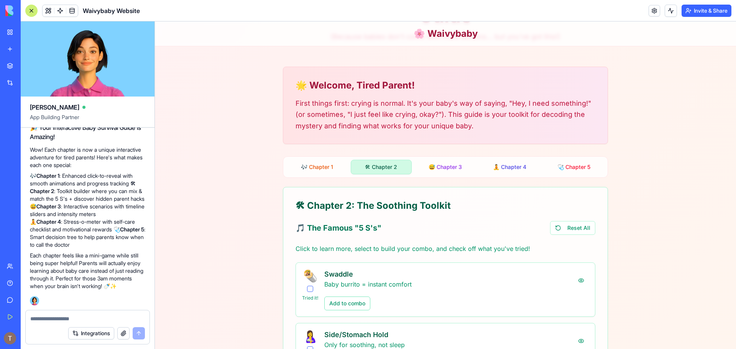
scroll to position [27, 0]
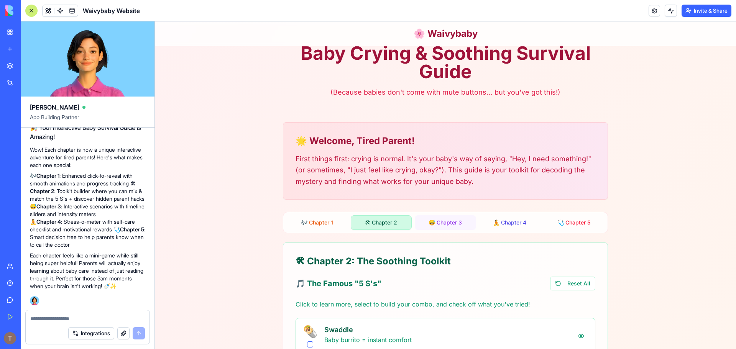
click at [440, 217] on button "😅 Chapter 3" at bounding box center [445, 223] width 61 height 15
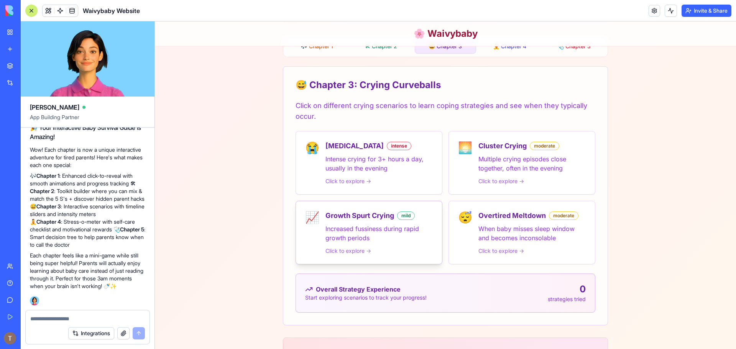
scroll to position [219, 0]
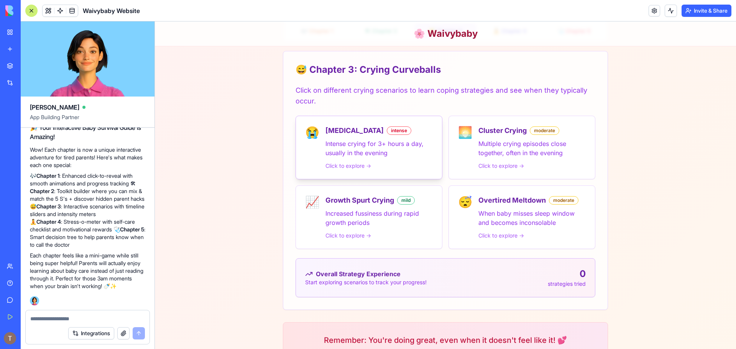
click at [392, 135] on div "[MEDICAL_DATA] intense" at bounding box center [379, 130] width 107 height 11
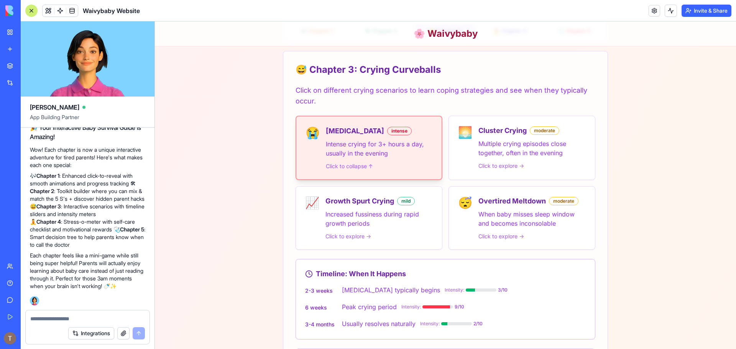
click at [392, 137] on div "[MEDICAL_DATA] intense Intense crying for 3+ hours a day, usually in the evenin…" at bounding box center [379, 148] width 107 height 44
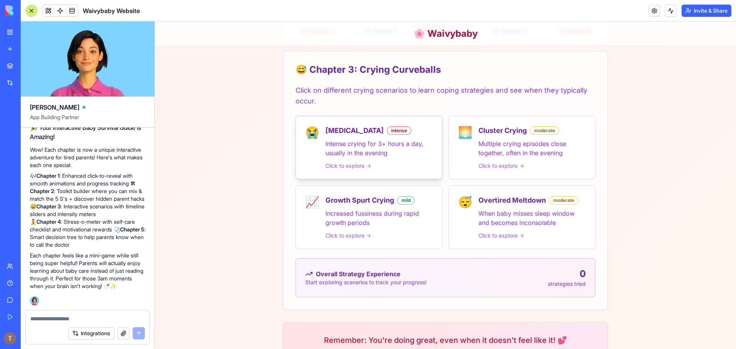
click at [392, 137] on div "[MEDICAL_DATA] intense Intense crying for 3+ hours a day, usually in the evenin…" at bounding box center [379, 147] width 107 height 44
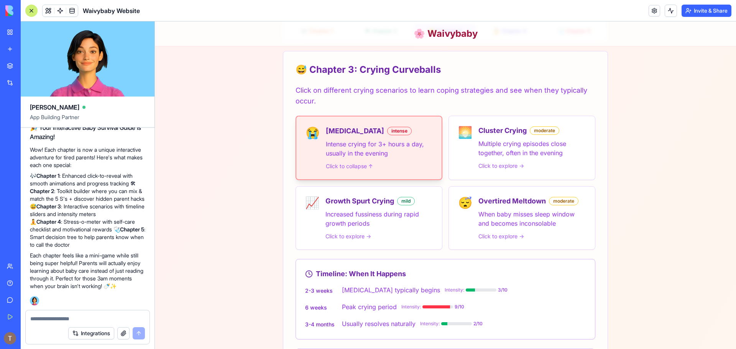
click at [392, 137] on div "[MEDICAL_DATA] intense Intense crying for 3+ hours a day, usually in the evenin…" at bounding box center [379, 148] width 107 height 44
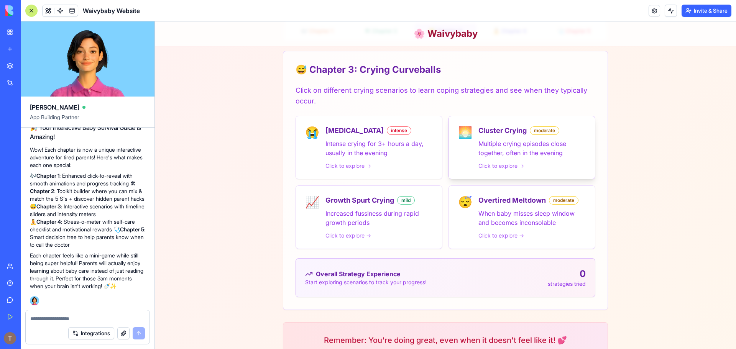
click at [476, 151] on div "🌅 Cluster Crying moderate Multiple crying episodes close together, often in the…" at bounding box center [522, 147] width 128 height 44
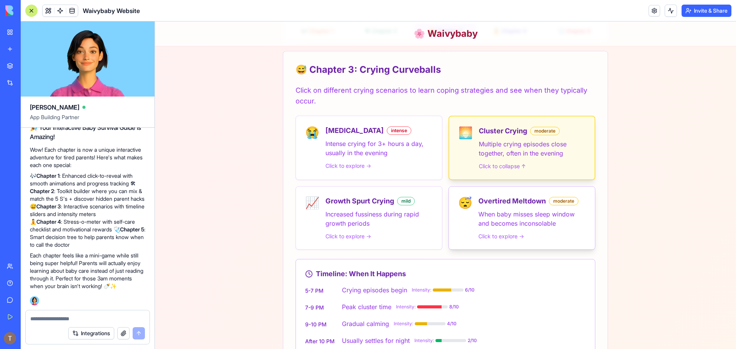
click at [471, 190] on div "😴 Overtired Meltdown moderate When baby misses sleep window and becomes inconso…" at bounding box center [522, 218] width 146 height 63
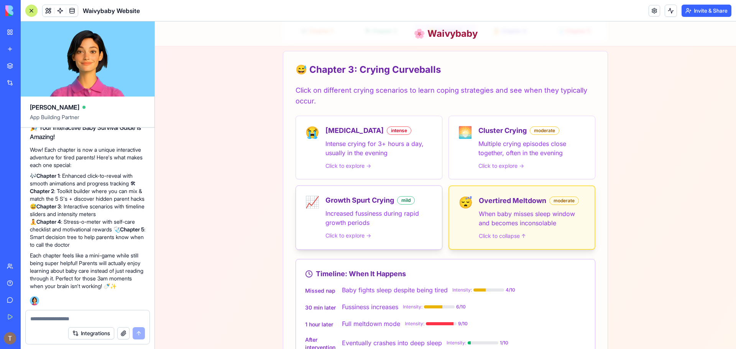
click at [384, 196] on h3 "Growth Spurt Crying" at bounding box center [360, 200] width 69 height 11
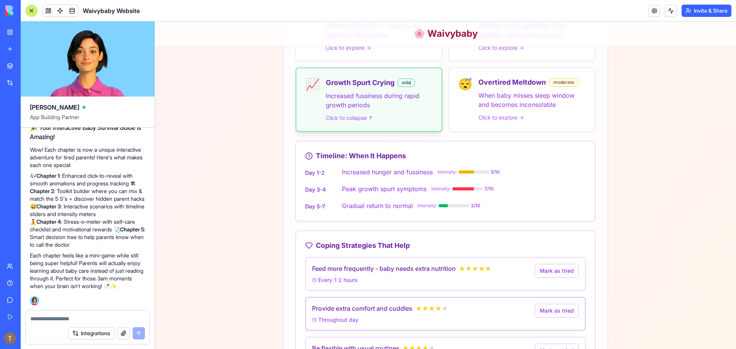
scroll to position [410, 0]
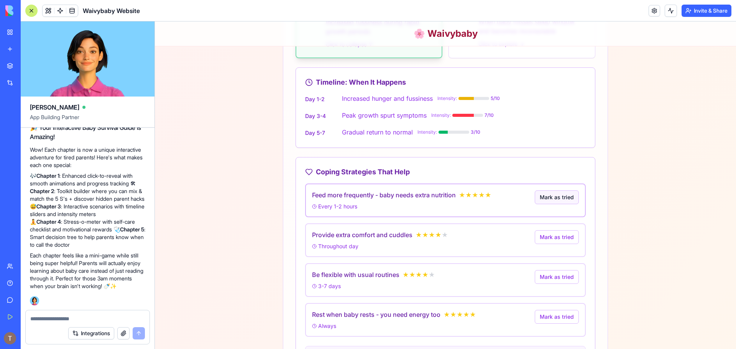
click at [553, 200] on button "Mark as tried" at bounding box center [557, 198] width 44 height 14
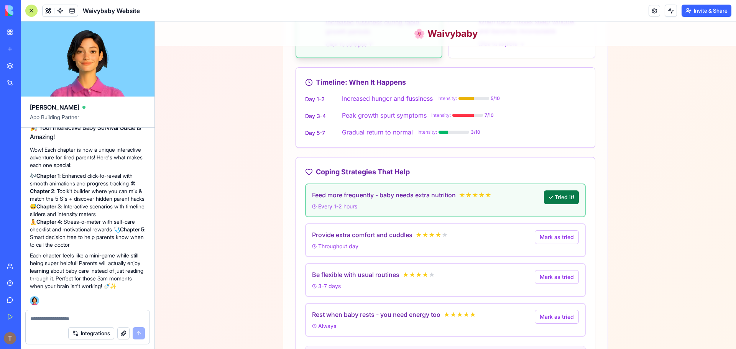
click at [553, 200] on button "✓ Tried it!" at bounding box center [561, 198] width 35 height 14
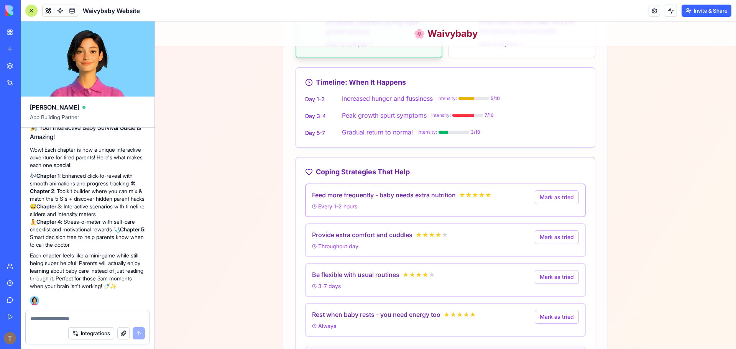
click at [363, 200] on div "Feed more frequently - baby needs extra nutrition ★ ★ ★ ★ ★ Every 1-2 hours" at bounding box center [420, 201] width 217 height 20
click at [339, 208] on span "Every 1-2 hours" at bounding box center [334, 207] width 45 height 8
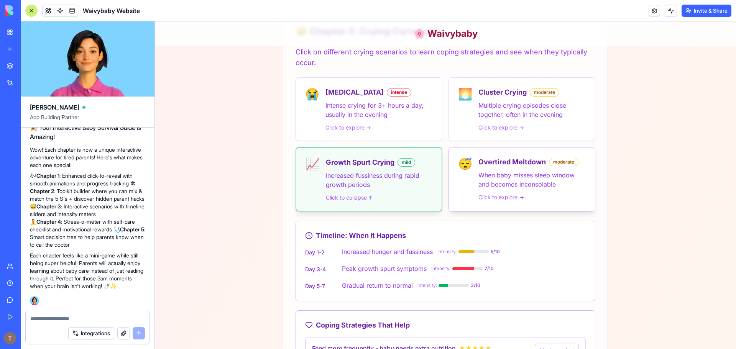
click at [499, 175] on p "When baby misses sleep window and becomes inconsolable" at bounding box center [532, 180] width 107 height 18
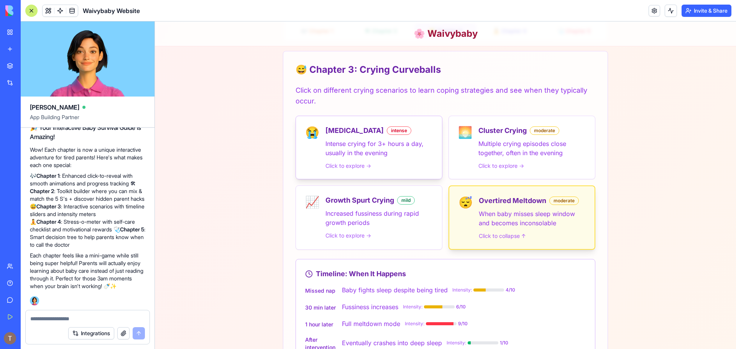
click at [395, 143] on p "Intense crying for 3+ hours a day, usually in the evening" at bounding box center [379, 148] width 107 height 18
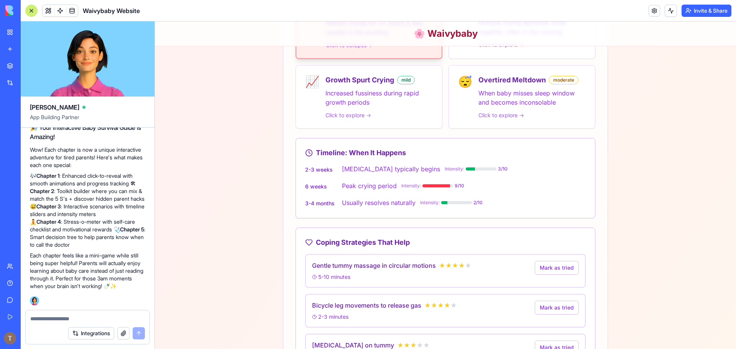
scroll to position [295, 0]
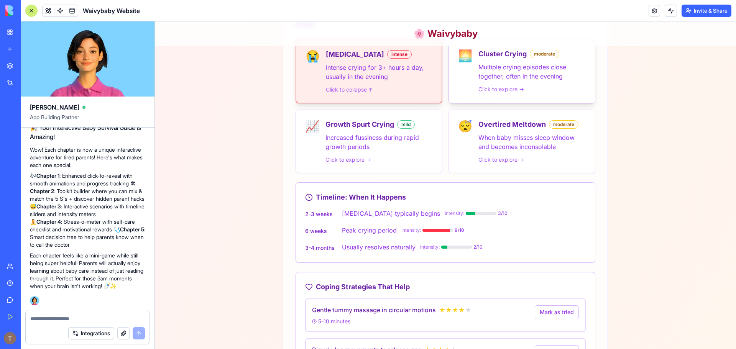
click at [507, 93] on div "🌅 Cluster Crying moderate Multiple crying episodes close together, often in the…" at bounding box center [522, 71] width 146 height 63
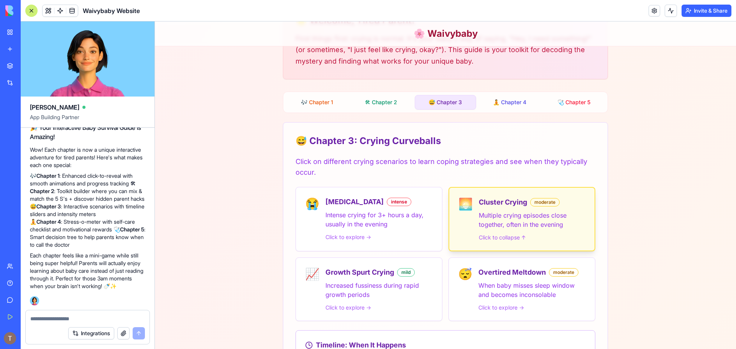
scroll to position [142, 0]
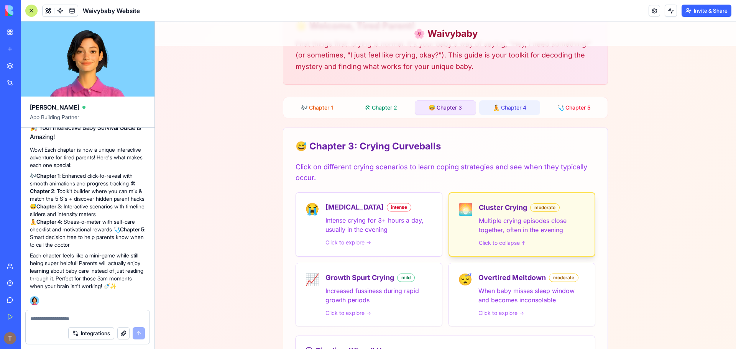
click at [494, 113] on button "🧘 Chapter 4" at bounding box center [509, 108] width 61 height 15
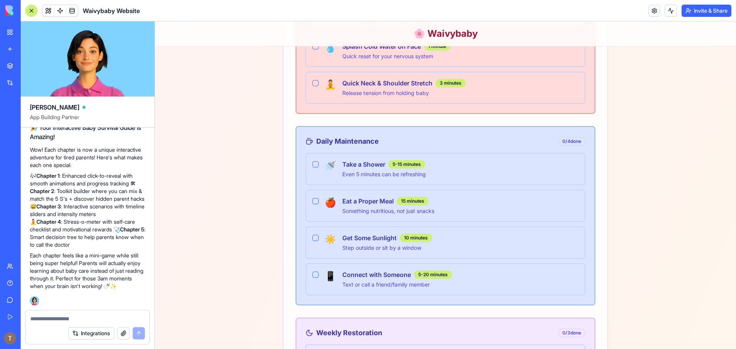
scroll to position [690, 0]
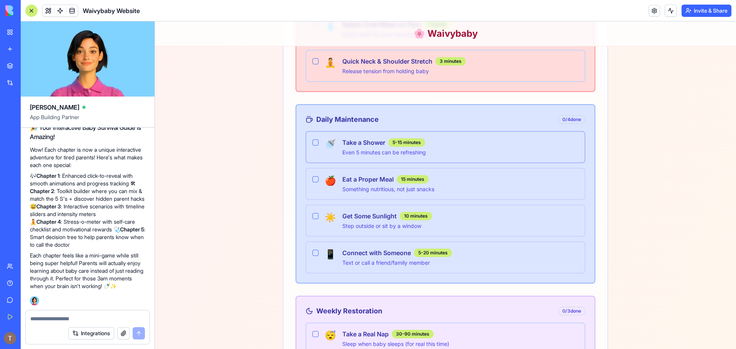
click at [313, 144] on button "button" at bounding box center [316, 143] width 6 height 6
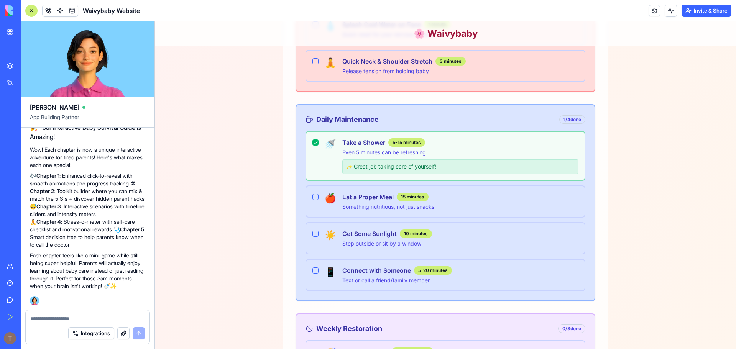
click at [313, 144] on button "button" at bounding box center [316, 143] width 6 height 6
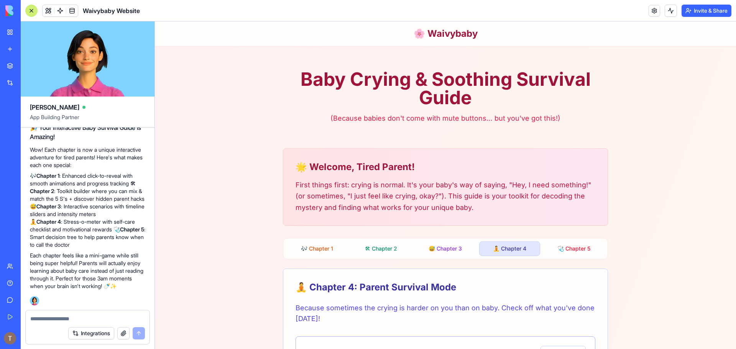
scroll to position [0, 0]
click at [551, 244] on button "🩺 Chapter 5" at bounding box center [574, 249] width 61 height 15
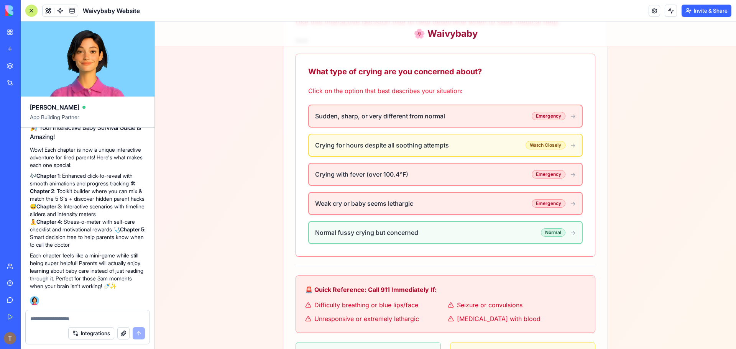
scroll to position [307, 0]
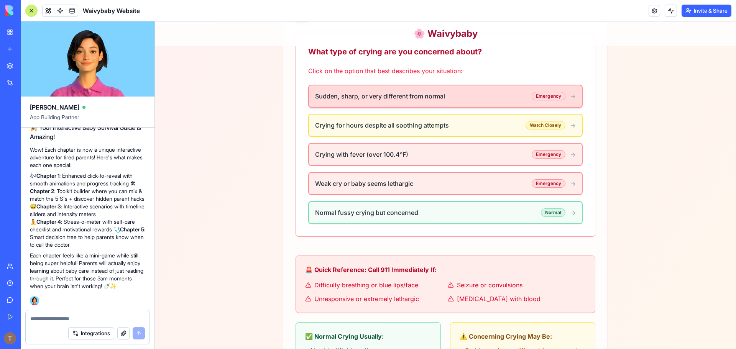
click at [494, 99] on p "Sudden, sharp, or very different from normal" at bounding box center [423, 96] width 217 height 9
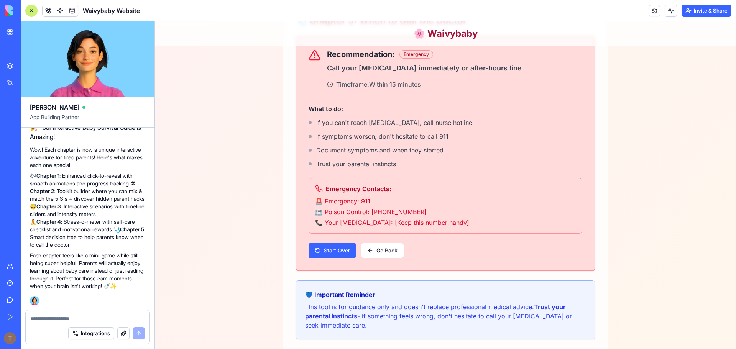
scroll to position [269, 0]
click at [373, 257] on button "Go Back" at bounding box center [382, 249] width 43 height 15
click at [389, 249] on button "Go Back" at bounding box center [382, 249] width 43 height 15
click at [334, 253] on button "Start Over" at bounding box center [333, 249] width 48 height 15
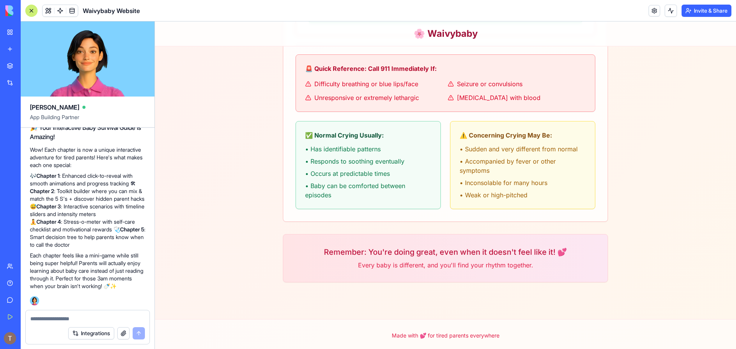
scroll to position [511, 0]
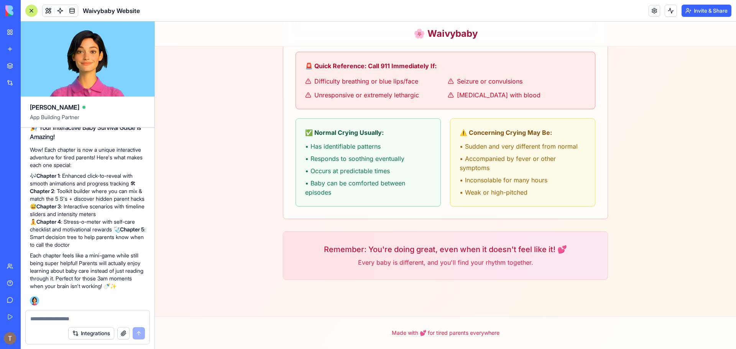
click at [110, 322] on textarea at bounding box center [87, 319] width 115 height 8
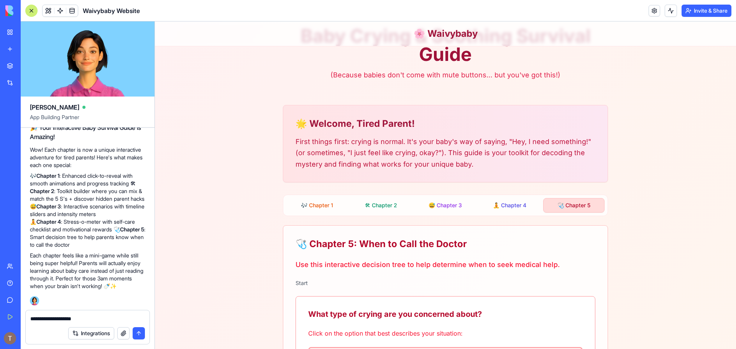
scroll to position [0, 0]
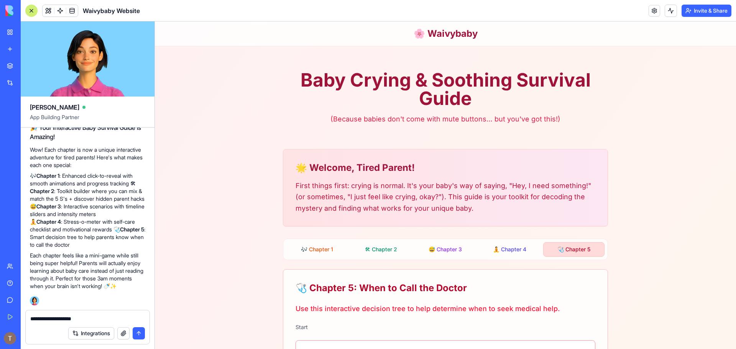
click at [94, 318] on textarea "**********" at bounding box center [87, 319] width 115 height 8
type textarea "*"
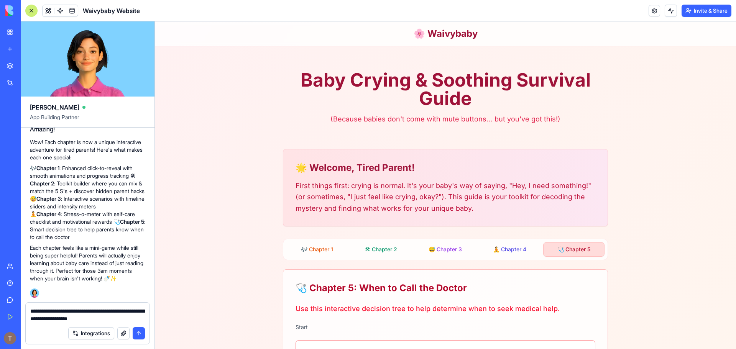
type textarea "**********"
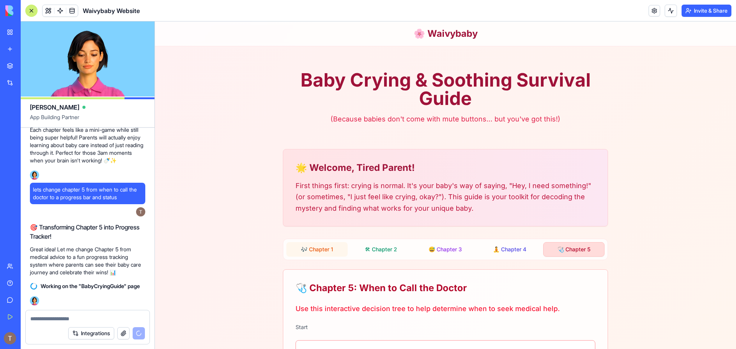
click at [326, 249] on button "🎶 Chapter 1" at bounding box center [317, 249] width 61 height 15
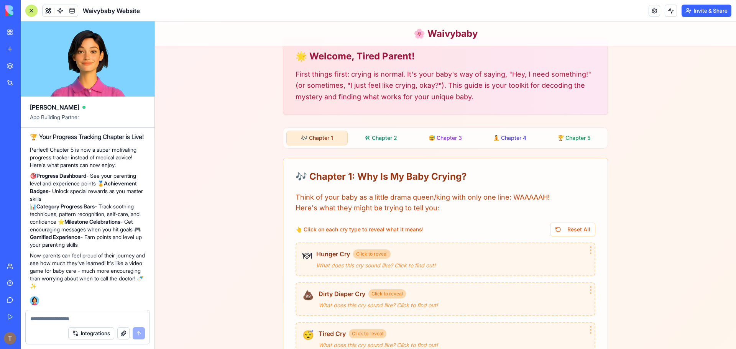
scroll to position [115, 0]
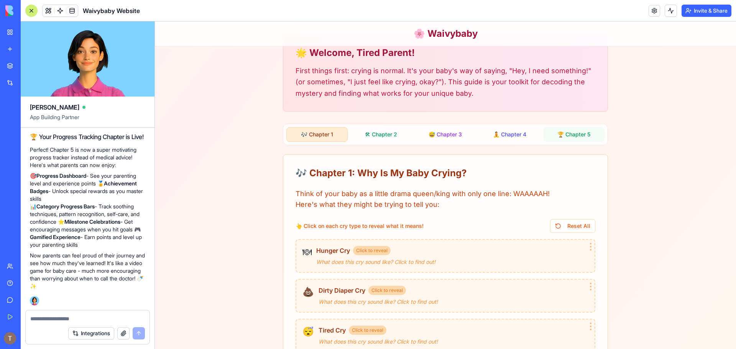
click at [573, 129] on button "🏆 Chapter 5" at bounding box center [574, 134] width 61 height 15
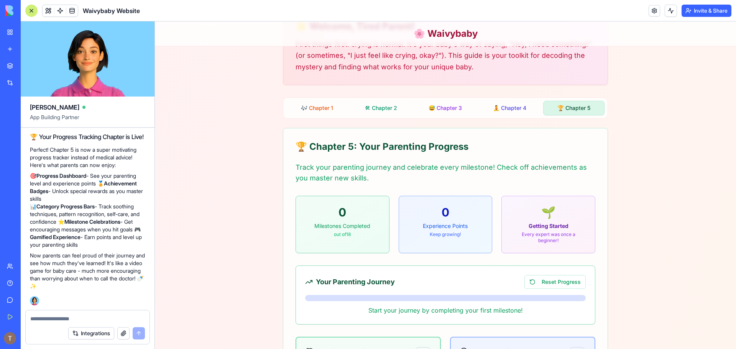
scroll to position [192, 0]
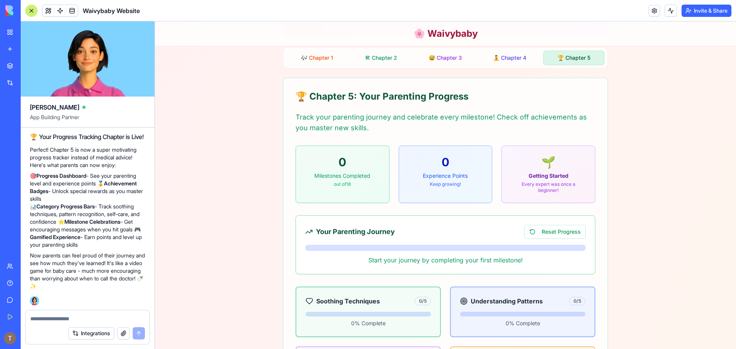
click at [545, 176] on div "Getting Started" at bounding box center [548, 176] width 75 height 8
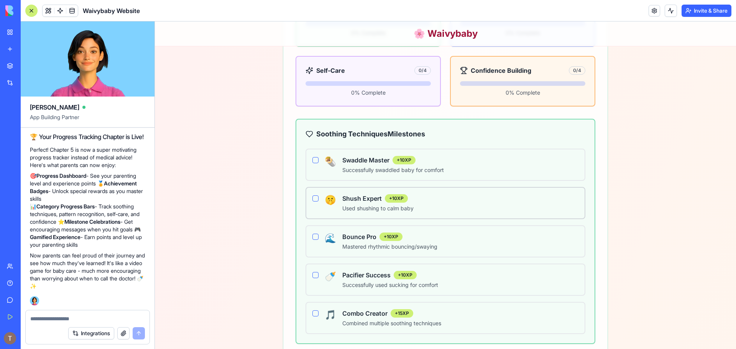
scroll to position [499, 0]
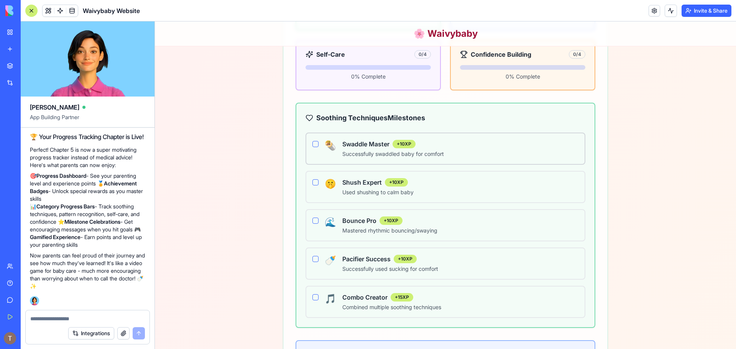
click at [376, 148] on h4 "Swaddle Master" at bounding box center [366, 144] width 47 height 9
click at [326, 148] on span "🌯" at bounding box center [331, 146] width 12 height 12
click at [316, 145] on div "🌯 Swaddle Master + 10 XP Successfully swaddled baby for comfort" at bounding box center [446, 149] width 266 height 18
click at [313, 144] on button "button" at bounding box center [316, 144] width 6 height 6
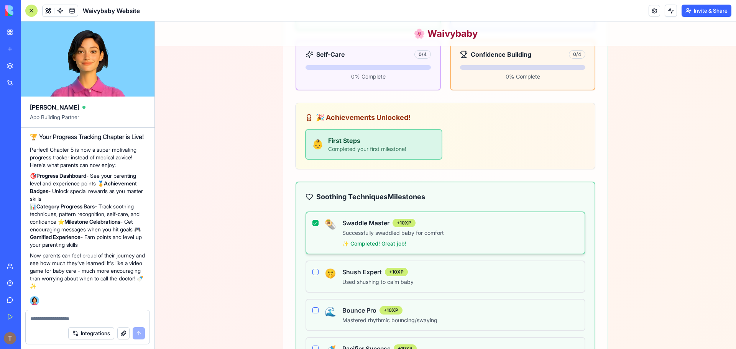
click at [313, 223] on button "button" at bounding box center [316, 223] width 6 height 6
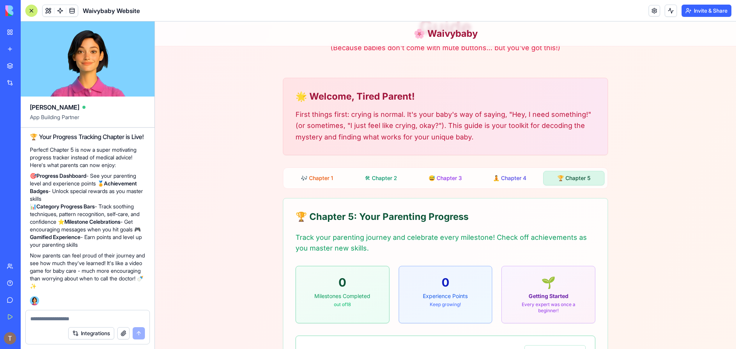
scroll to position [0, 0]
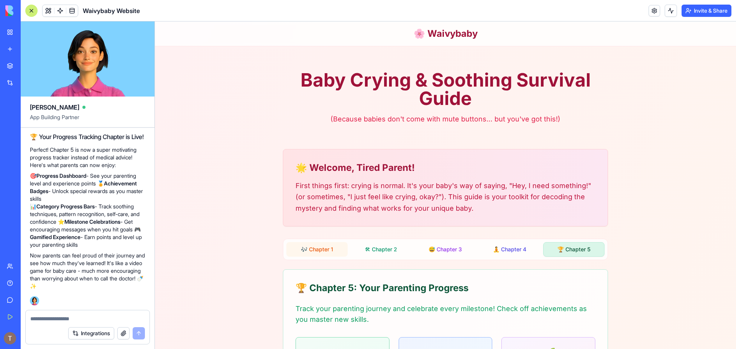
click at [330, 252] on button "🎶 Chapter 1" at bounding box center [317, 249] width 61 height 15
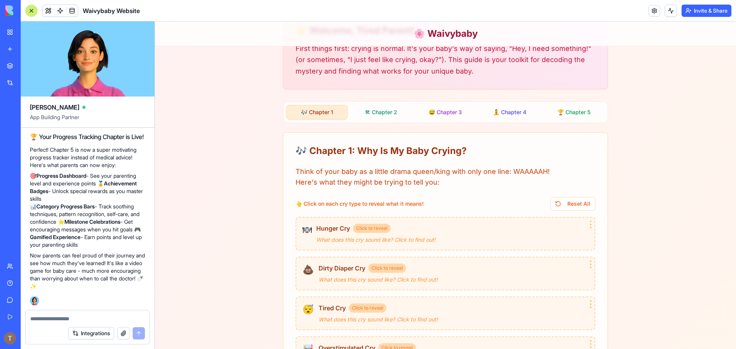
scroll to position [230, 0]
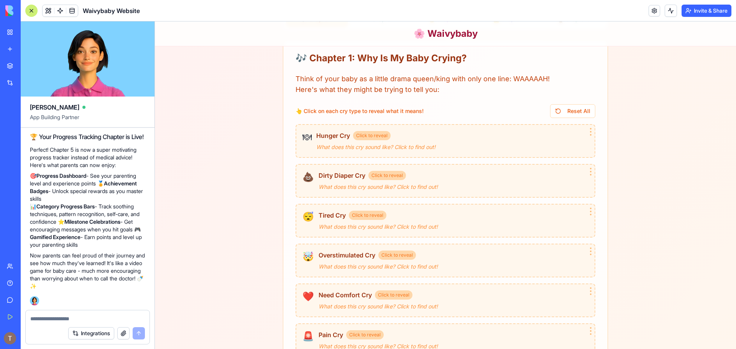
click at [81, 321] on textarea at bounding box center [87, 319] width 115 height 8
click at [81, 322] on textarea at bounding box center [87, 319] width 115 height 8
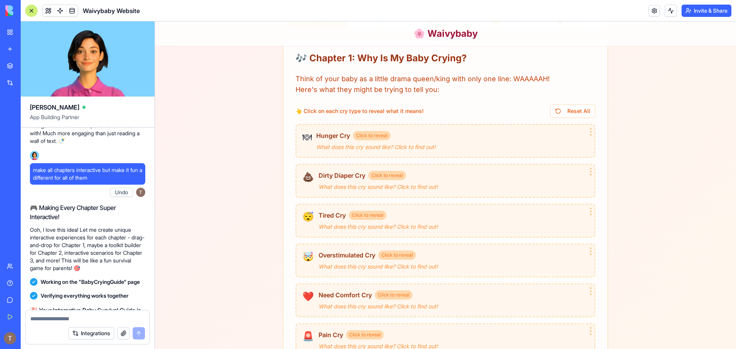
scroll to position [1135, 0]
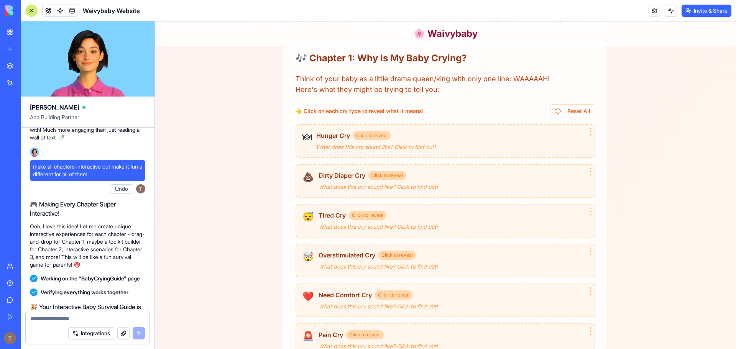
click at [89, 178] on span "make all chapters interactive but make it fun a different for all of them" at bounding box center [87, 170] width 109 height 15
copy span "interactive"
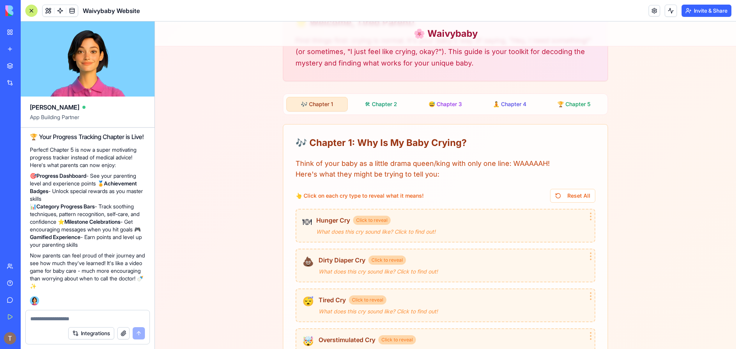
scroll to position [0, 0]
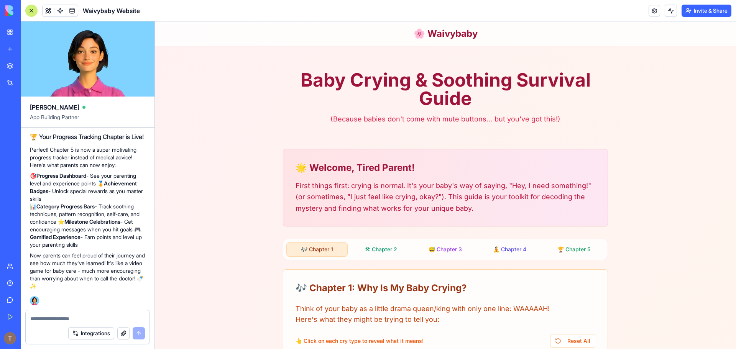
click at [377, 245] on button "🛠 Chapter 2" at bounding box center [381, 249] width 61 height 15
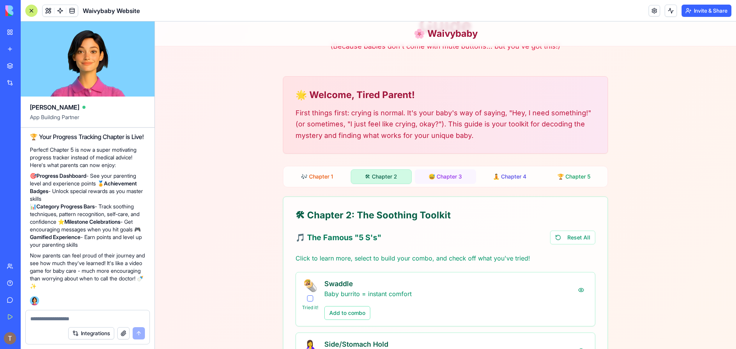
click at [446, 176] on button "😅 Chapter 3" at bounding box center [445, 177] width 61 height 15
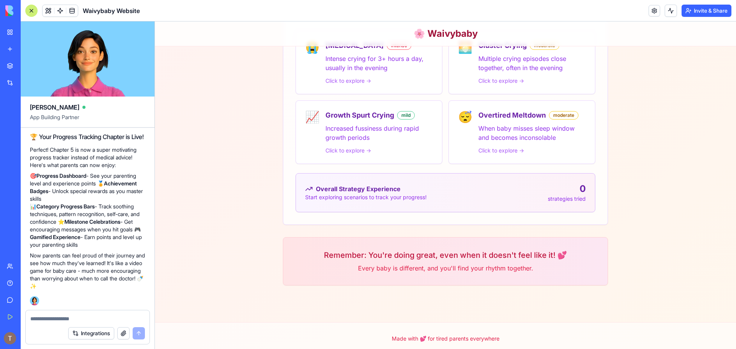
scroll to position [310, 0]
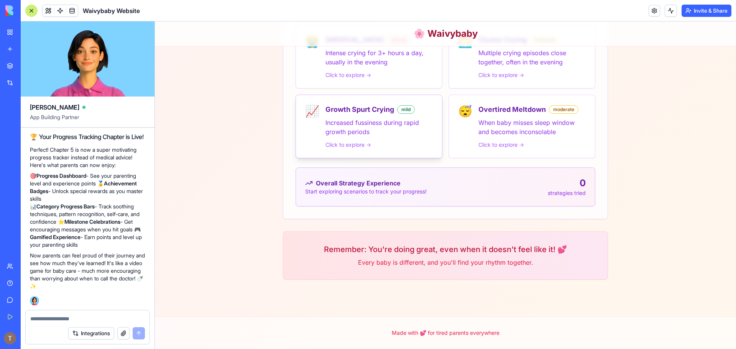
click at [349, 146] on span "Click to explore →" at bounding box center [349, 145] width 46 height 8
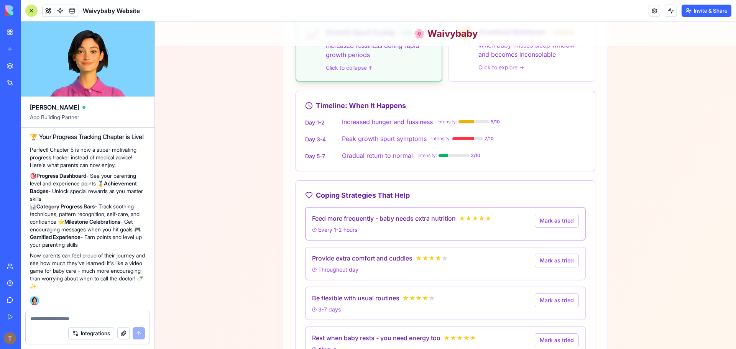
scroll to position [233, 0]
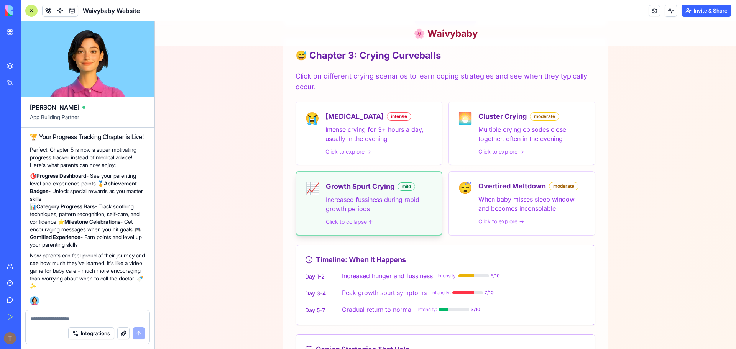
click at [363, 224] on span "Click to collapse ↑" at bounding box center [349, 222] width 47 height 8
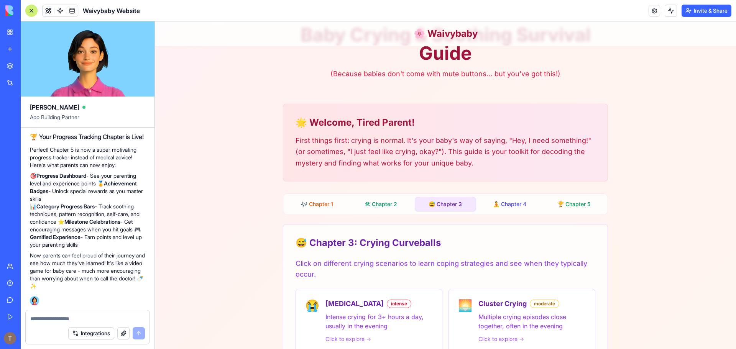
scroll to position [41, 0]
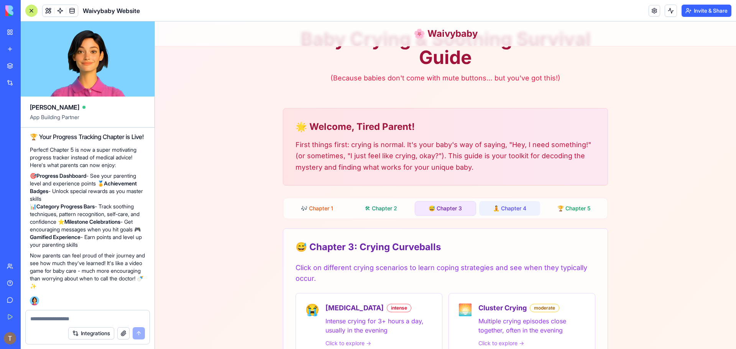
click at [503, 210] on button "🧘 Chapter 4" at bounding box center [509, 208] width 61 height 15
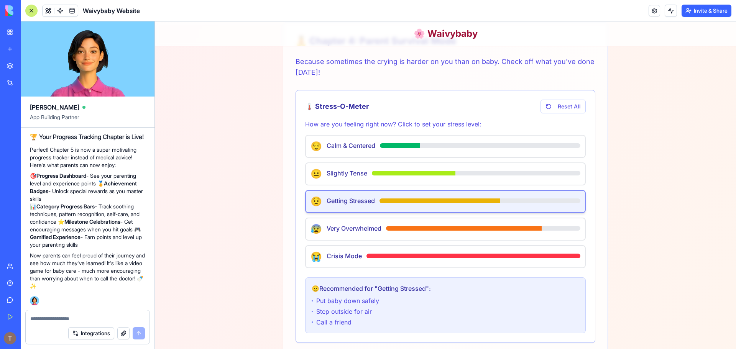
scroll to position [118, 0]
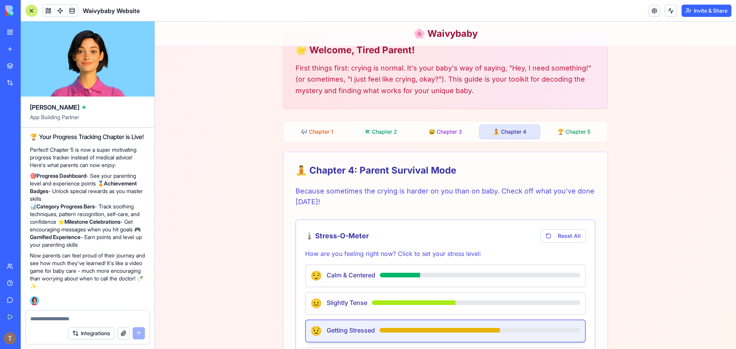
click at [578, 141] on div "🎶 Chapter 1 🛠 Chapter 2 😅 Chapter 3 🧘 Chapter 4 🏆 Chapter 5" at bounding box center [445, 131] width 325 height 21
click at [578, 140] on div "🎶 Chapter 1 🛠 Chapter 2 😅 Chapter 3 🧘 Chapter 4 🏆 Chapter 5" at bounding box center [445, 131] width 325 height 21
click at [577, 135] on button "🏆 Chapter 5" at bounding box center [574, 132] width 61 height 15
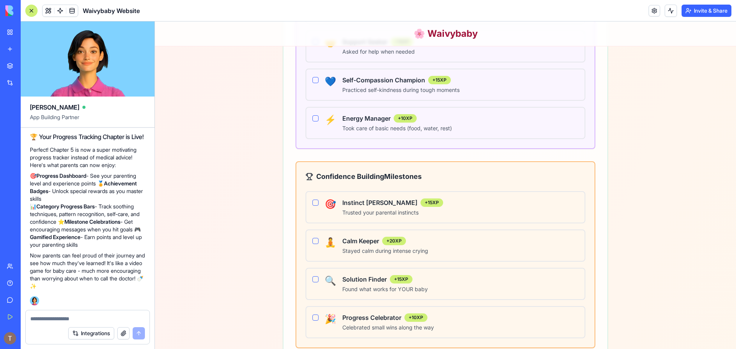
scroll to position [1321, 0]
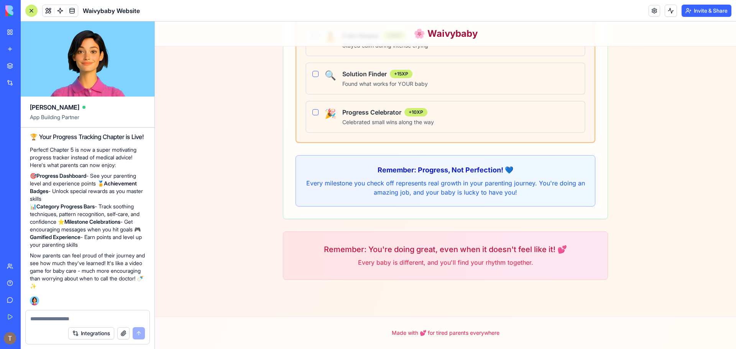
click at [102, 315] on div at bounding box center [88, 317] width 124 height 12
click at [100, 317] on textarea at bounding box center [87, 319] width 115 height 8
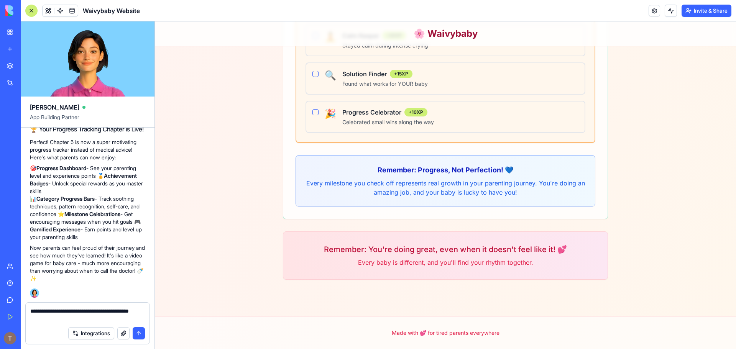
type textarea "**********"
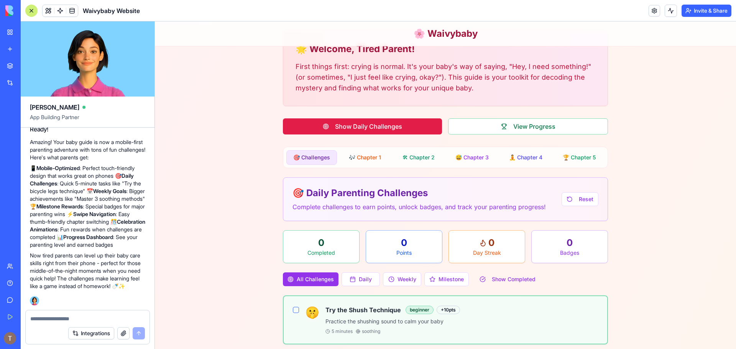
scroll to position [119, 0]
click at [475, 126] on button "View Progress" at bounding box center [528, 126] width 160 height 16
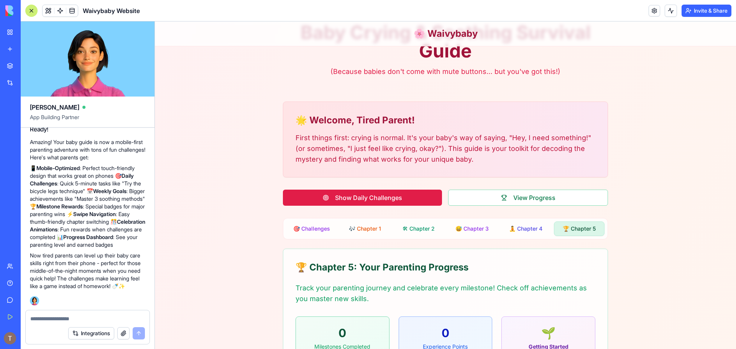
scroll to position [38, 0]
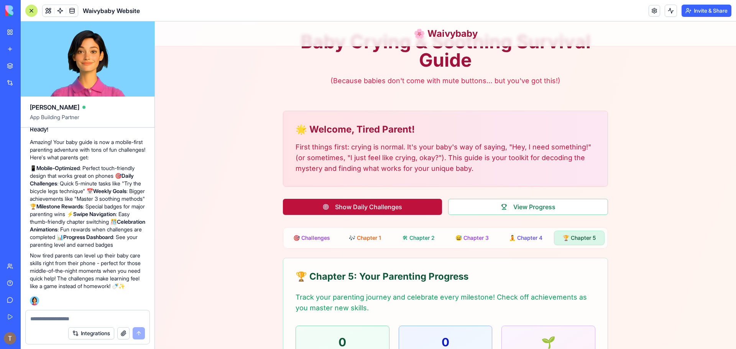
click at [374, 208] on button "Show Daily Challenges" at bounding box center [362, 207] width 159 height 16
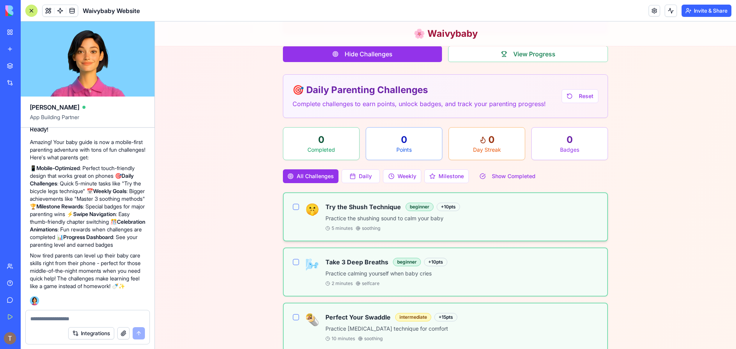
scroll to position [192, 0]
click at [369, 177] on button "Daily" at bounding box center [361, 176] width 38 height 14
click at [401, 176] on button "Weekly" at bounding box center [403, 176] width 38 height 14
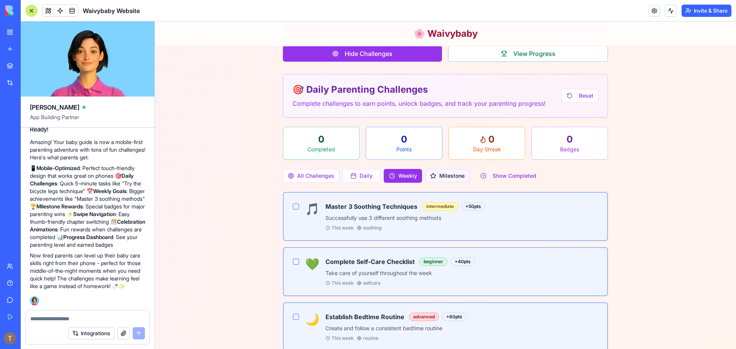
click at [443, 171] on button "Milestone" at bounding box center [447, 176] width 44 height 14
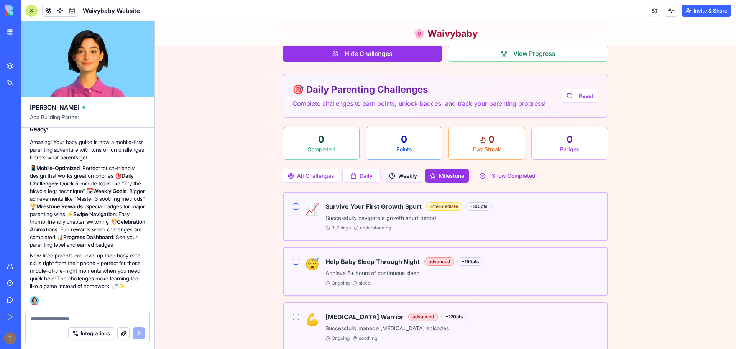
click at [390, 176] on button "Weekly" at bounding box center [403, 176] width 38 height 14
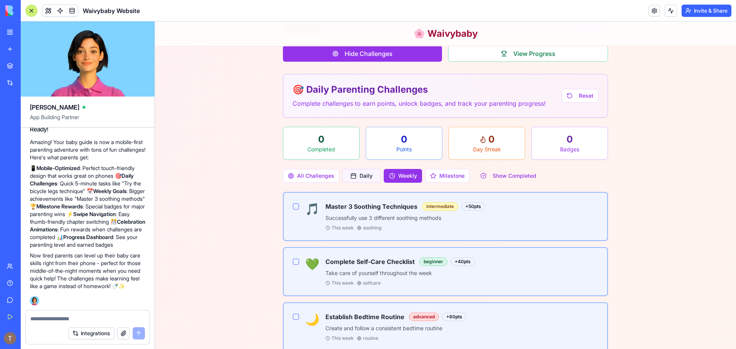
click at [365, 178] on button "Daily" at bounding box center [362, 176] width 38 height 14
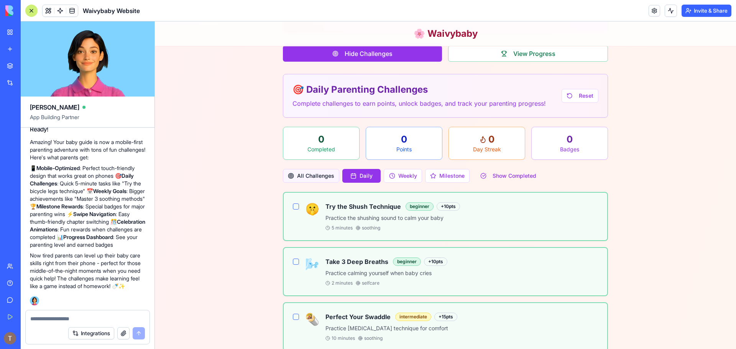
click at [286, 179] on button "All Challenges" at bounding box center [311, 176] width 56 height 14
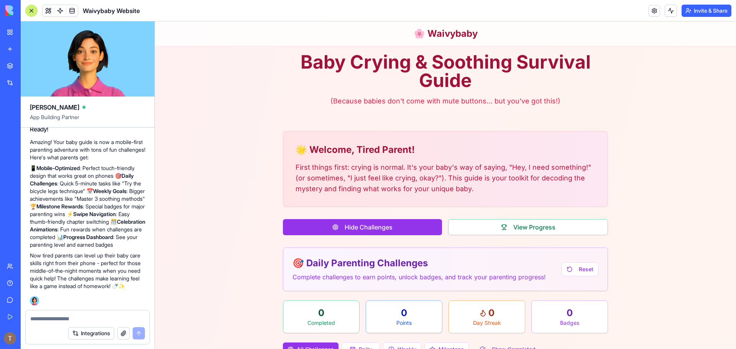
scroll to position [0, 0]
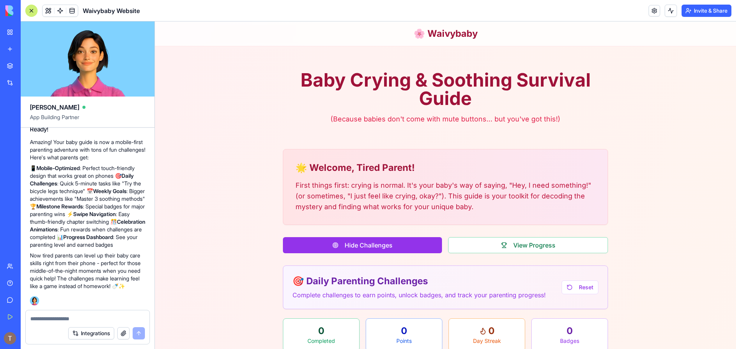
click at [695, 16] on button "Invite & Share" at bounding box center [707, 11] width 50 height 12
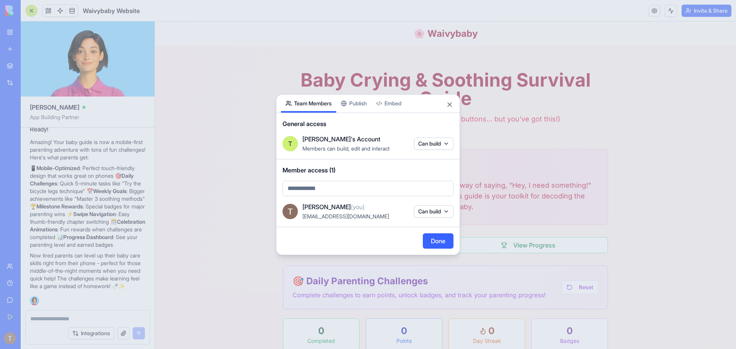
click at [358, 103] on div "Share App Team Members Publish Embed General access [PERSON_NAME]'s Account Mem…" at bounding box center [368, 174] width 184 height 161
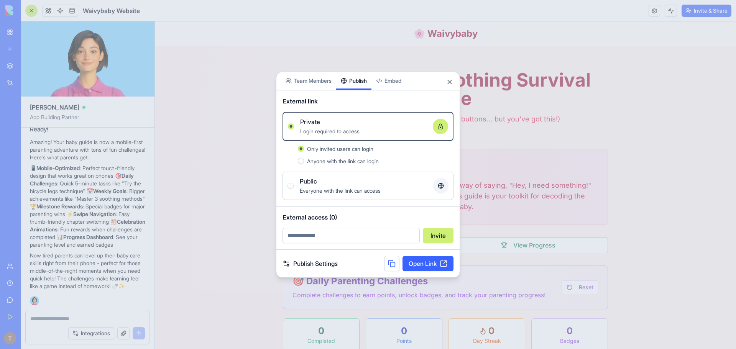
click at [322, 158] on span "Anyone with the link can login" at bounding box center [343, 161] width 72 height 7
click at [304, 158] on button "Anyone with the link can login" at bounding box center [301, 161] width 6 height 6
click at [296, 186] on div "Public Everyone with the link can access" at bounding box center [368, 186] width 161 height 18
click at [294, 186] on button "Public Everyone with the link can access" at bounding box center [291, 186] width 6 height 6
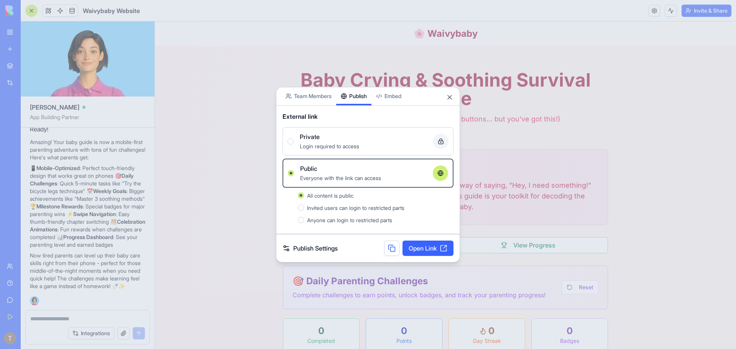
click at [423, 249] on link "Open Link" at bounding box center [428, 248] width 51 height 15
click at [304, 204] on div "Invited users can login to restricted parts" at bounding box center [376, 207] width 156 height 9
click at [304, 205] on button "Invited users can login to restricted parts" at bounding box center [301, 208] width 6 height 6
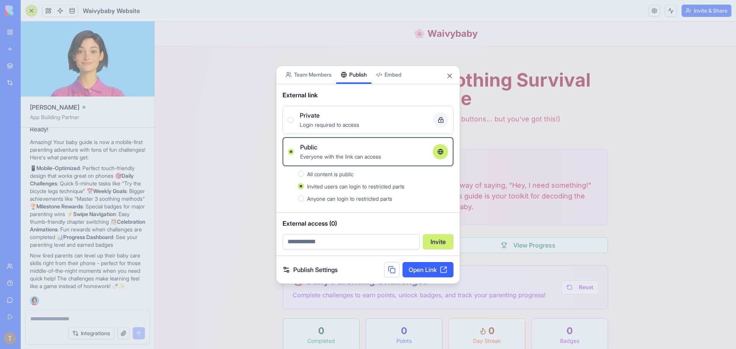
click at [323, 117] on div "Private" at bounding box center [363, 115] width 127 height 9
click at [294, 117] on button "Private Login required to access" at bounding box center [291, 120] width 6 height 6
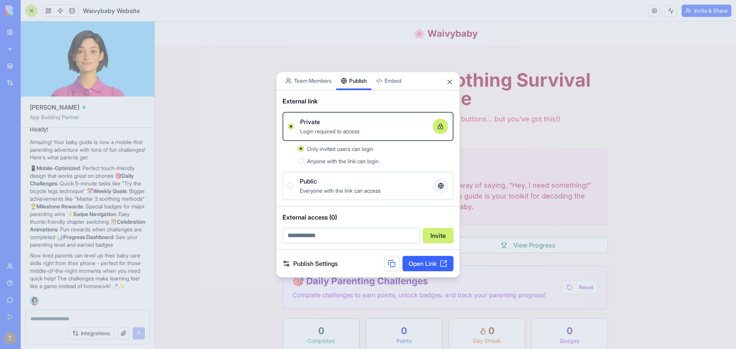
click at [310, 165] on div "Anyone with the link can login" at bounding box center [380, 161] width 147 height 9
click at [304, 164] on button "Anyone with the link can login" at bounding box center [301, 161] width 6 height 6
click at [422, 260] on link "Open Link" at bounding box center [428, 263] width 51 height 15
click at [309, 262] on link "Publish Settings" at bounding box center [310, 263] width 55 height 9
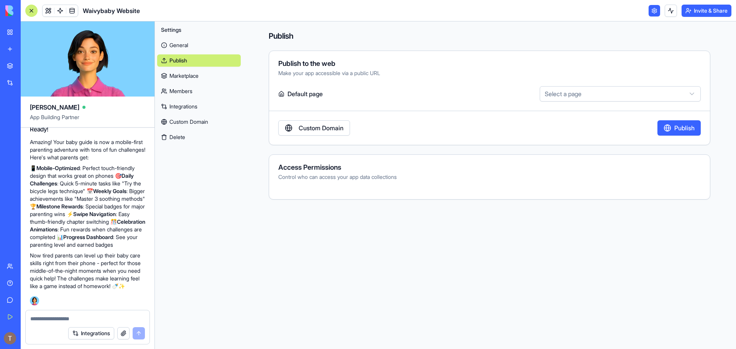
click at [187, 49] on link "General" at bounding box center [199, 45] width 84 height 12
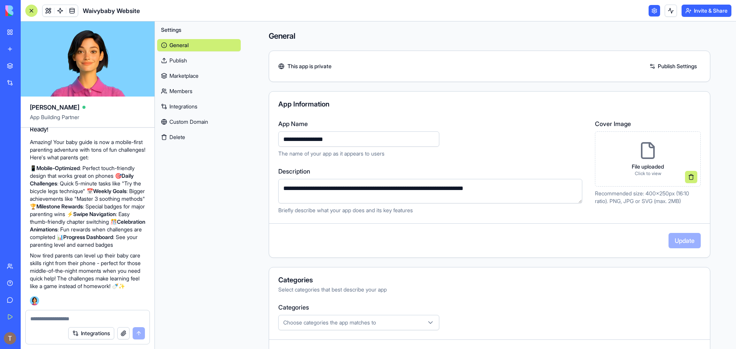
click at [653, 11] on link at bounding box center [655, 11] width 12 height 12
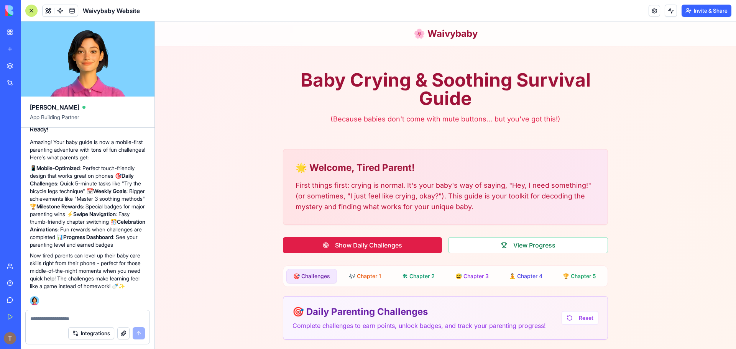
click at [710, 18] on header "Waivybaby Website Invite & Share" at bounding box center [379, 10] width 716 height 21
click at [707, 13] on button "Invite & Share" at bounding box center [707, 11] width 50 height 12
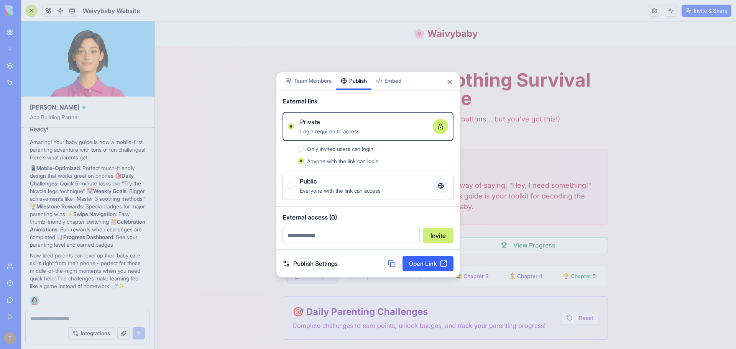
click at [328, 181] on div "Public" at bounding box center [363, 181] width 127 height 9
click at [294, 183] on button "Public Everyone with the link can access" at bounding box center [291, 186] width 6 height 6
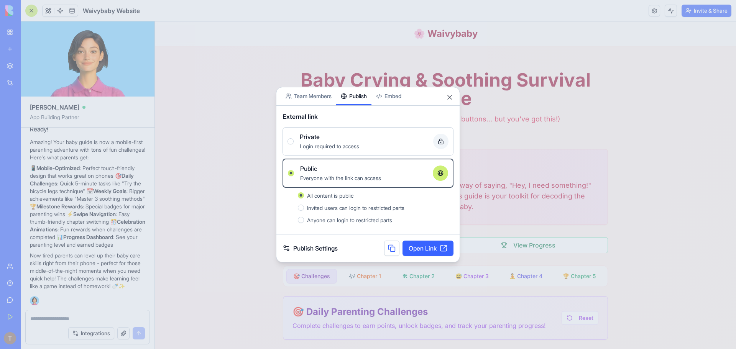
click at [392, 250] on button at bounding box center [391, 248] width 15 height 15
click at [451, 99] on button "Close" at bounding box center [450, 98] width 8 height 8
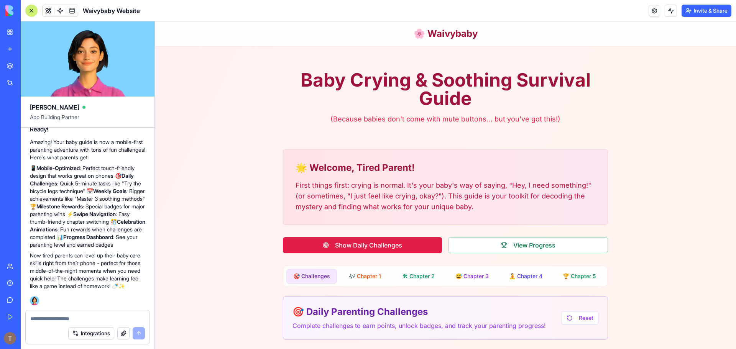
click at [19, 8] on img at bounding box center [29, 10] width 48 height 11
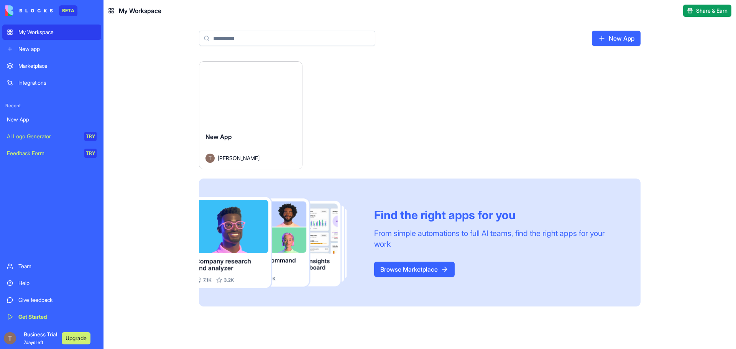
click at [253, 106] on div "Launch" at bounding box center [250, 94] width 103 height 64
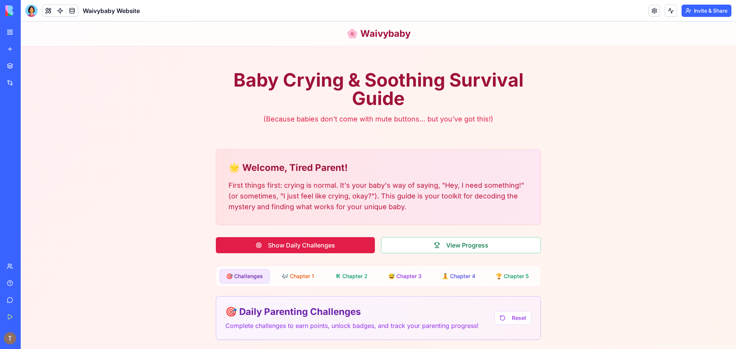
click at [362, 28] on h1 "🌸 Waivybaby" at bounding box center [379, 34] width 64 height 12
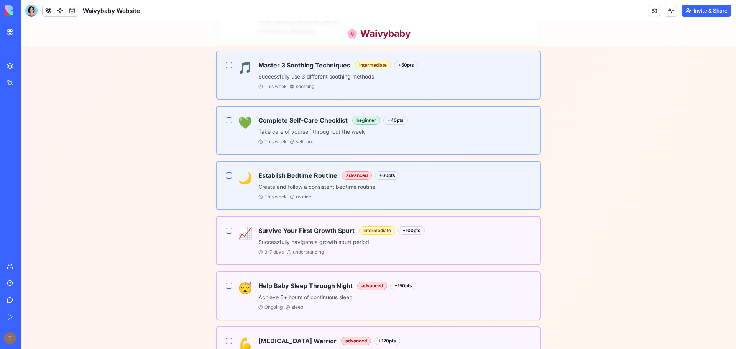
scroll to position [690, 0]
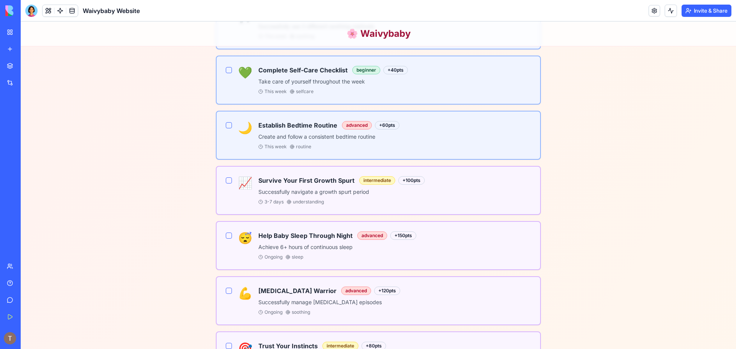
click at [33, 36] on link "My Workspace" at bounding box center [17, 32] width 31 height 15
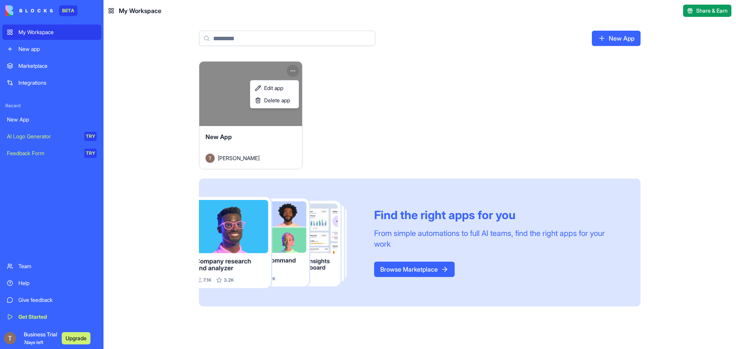
click at [296, 71] on html "BETA My Workspace New app Marketplace Integrations Recent New App AI Logo Gener…" at bounding box center [368, 174] width 736 height 349
click at [279, 93] on link "Edit app" at bounding box center [274, 88] width 45 height 12
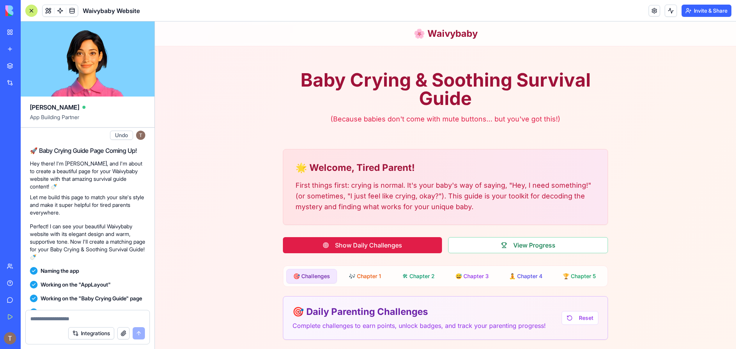
scroll to position [498, 0]
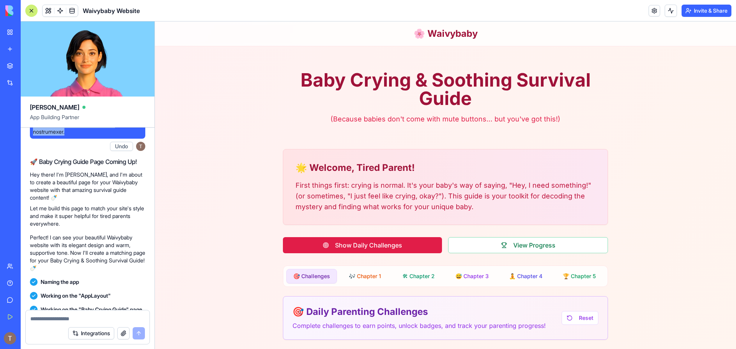
drag, startPoint x: 33, startPoint y: 138, endPoint x: 129, endPoint y: 155, distance: 97.7
copy span "l ipsu d sita con ad elitsed - doeiu://tem.incididun.utl/ - etd magn aliqua eni…"
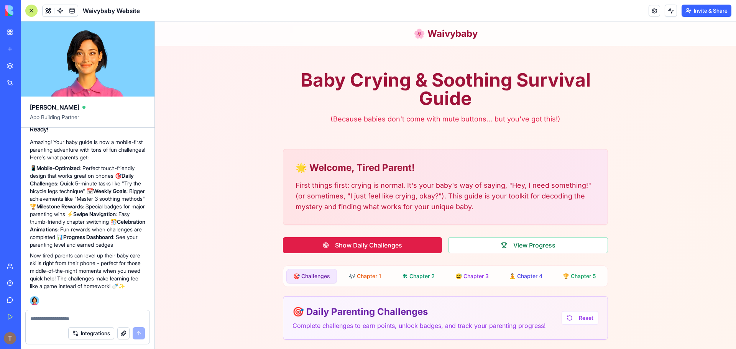
scroll to position [2030, 0]
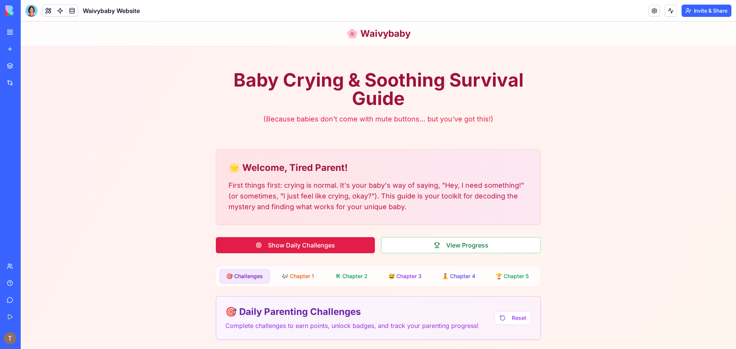
click at [709, 12] on button "Invite & Share" at bounding box center [707, 11] width 50 height 12
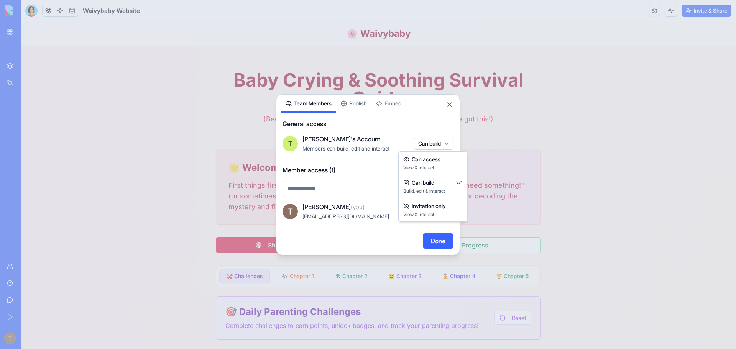
click at [438, 145] on body "BETA My Workspace New app Marketplace Integrations Recent Waivybaby Website AI …" at bounding box center [368, 174] width 736 height 349
click at [358, 107] on div at bounding box center [368, 174] width 736 height 349
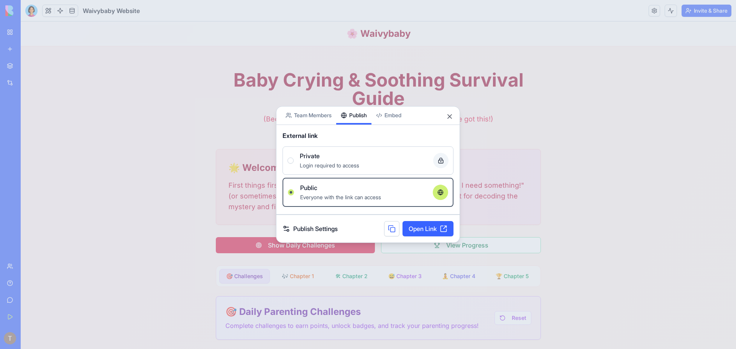
click at [358, 107] on button "Publish" at bounding box center [353, 116] width 35 height 18
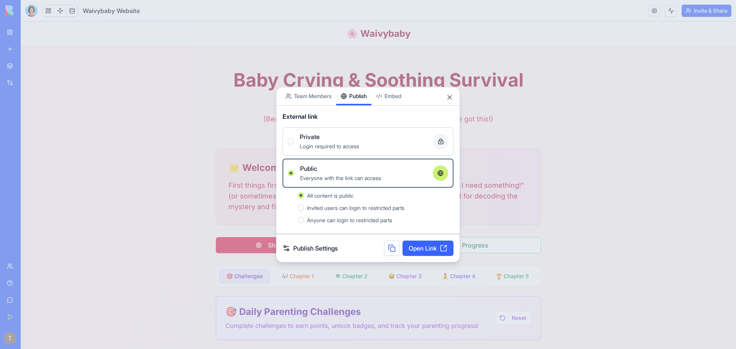
click at [420, 247] on link "Open Link" at bounding box center [428, 248] width 51 height 15
click at [450, 98] on button "Close" at bounding box center [450, 98] width 8 height 8
